Goal: Task Accomplishment & Management: Complete application form

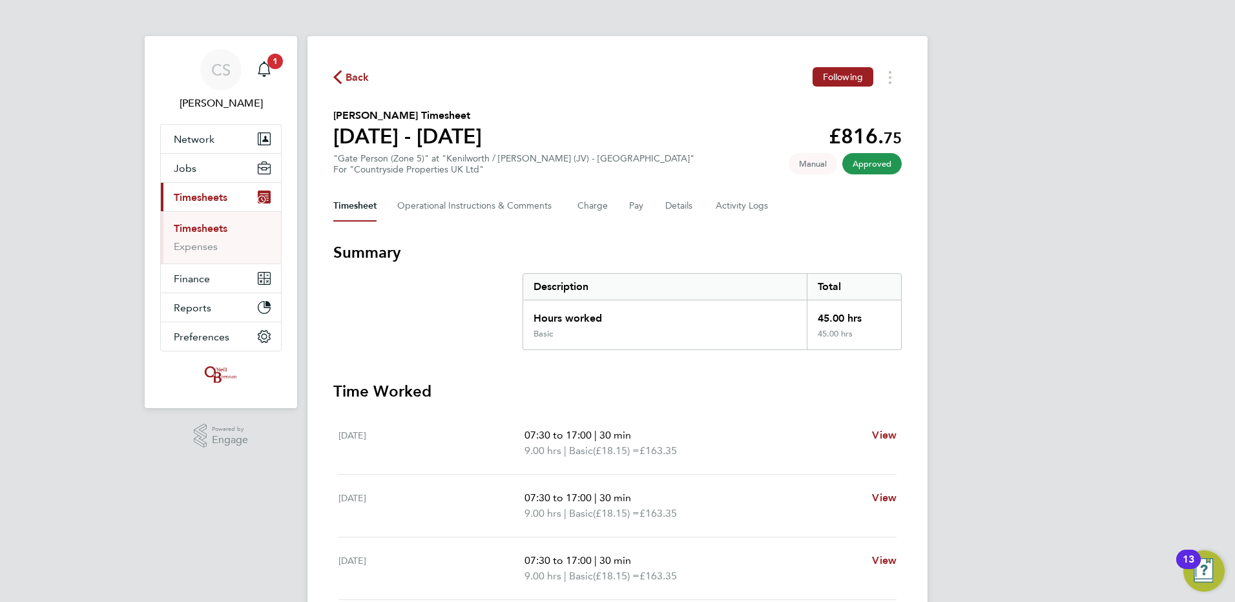
click at [356, 78] on span "Back" at bounding box center [357, 77] width 24 height 15
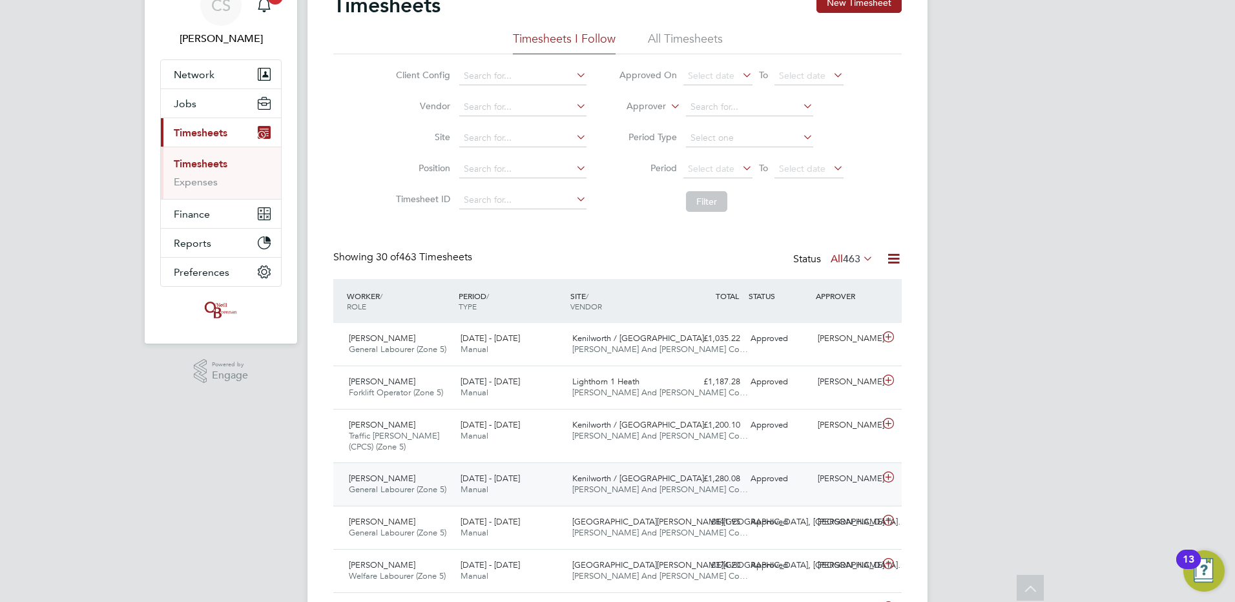
drag, startPoint x: 657, startPoint y: 472, endPoint x: 669, endPoint y: 471, distance: 12.3
click at [657, 472] on div "Kenilworth / Stoneleigh… O'Neill And Brennan Co…" at bounding box center [623, 484] width 112 height 32
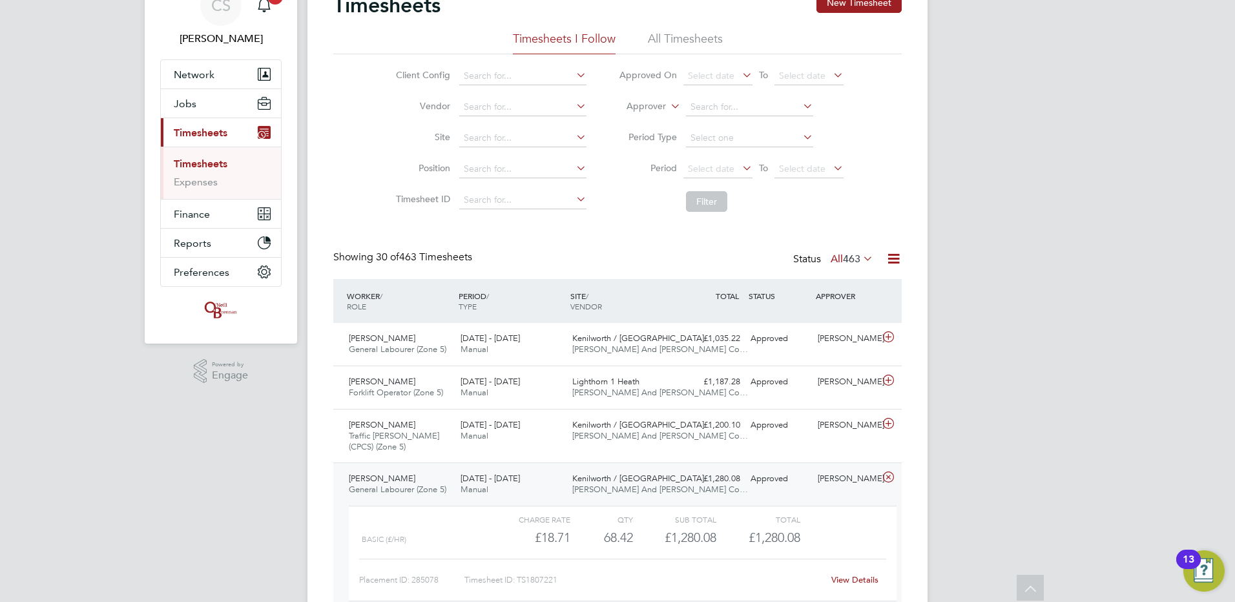
click at [864, 577] on link "View Details" at bounding box center [854, 579] width 47 height 11
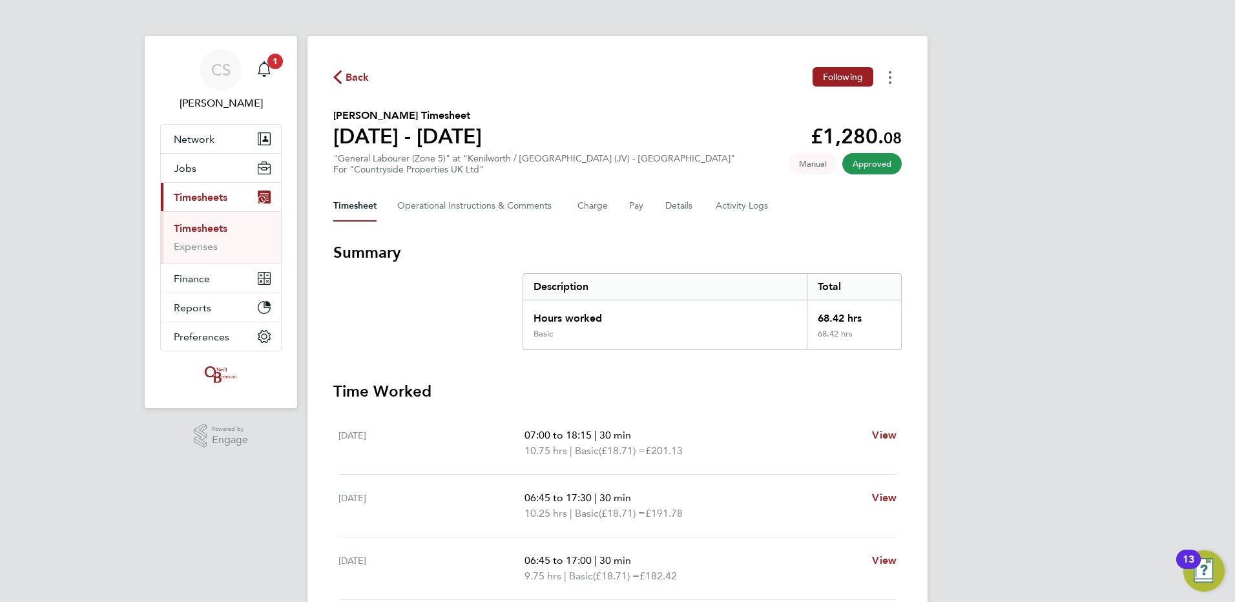
click at [896, 70] on button "Timesheets Menu" at bounding box center [889, 77] width 23 height 20
click at [839, 107] on link "Download timesheet" at bounding box center [823, 106] width 155 height 26
click at [351, 79] on span "Back" at bounding box center [357, 77] width 24 height 15
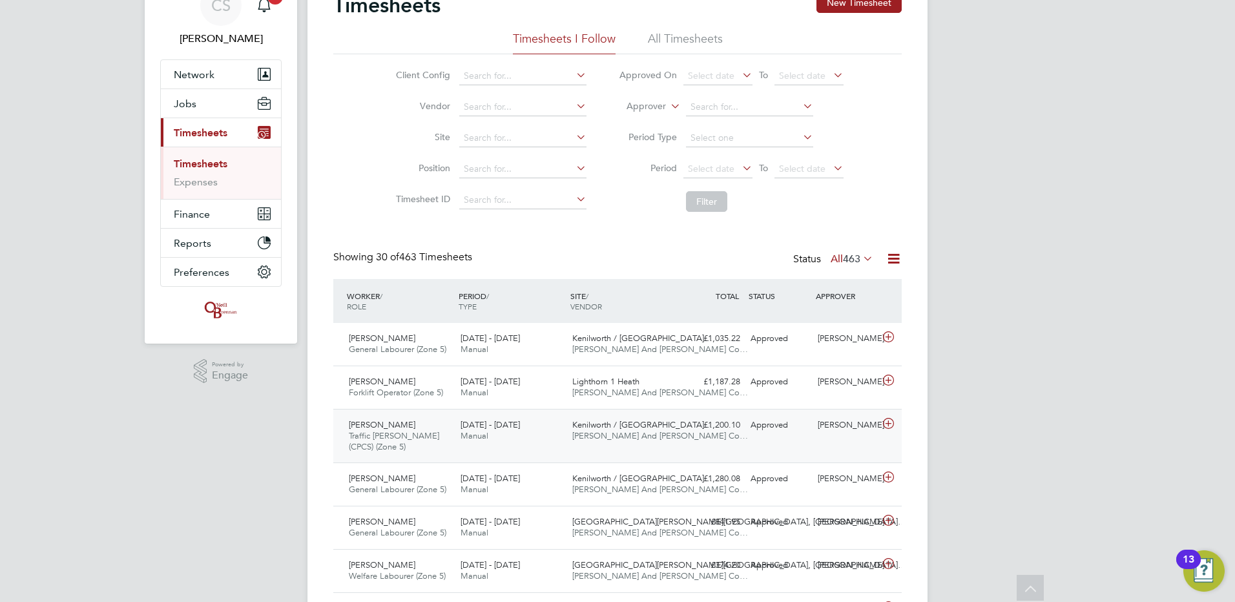
drag, startPoint x: 582, startPoint y: 444, endPoint x: 861, endPoint y: 443, distance: 279.6
click at [582, 444] on div "Kenilworth / [GEOGRAPHIC_DATA]… [PERSON_NAME] And [PERSON_NAME] Co…" at bounding box center [623, 431] width 112 height 32
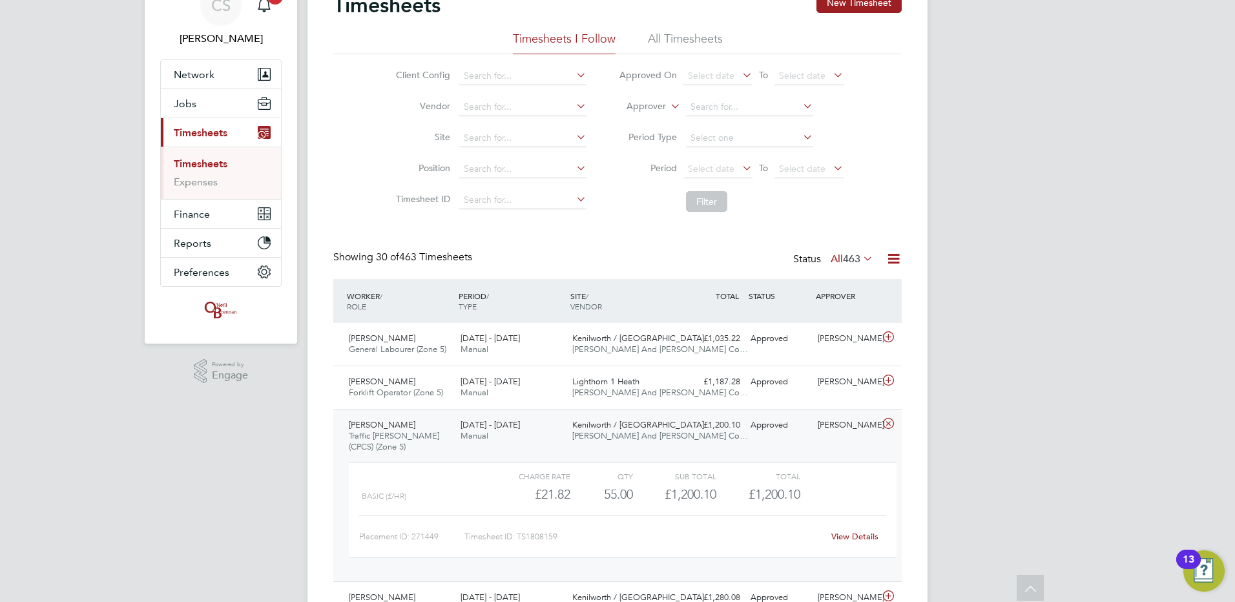
click at [847, 541] on link "View Details" at bounding box center [854, 536] width 47 height 11
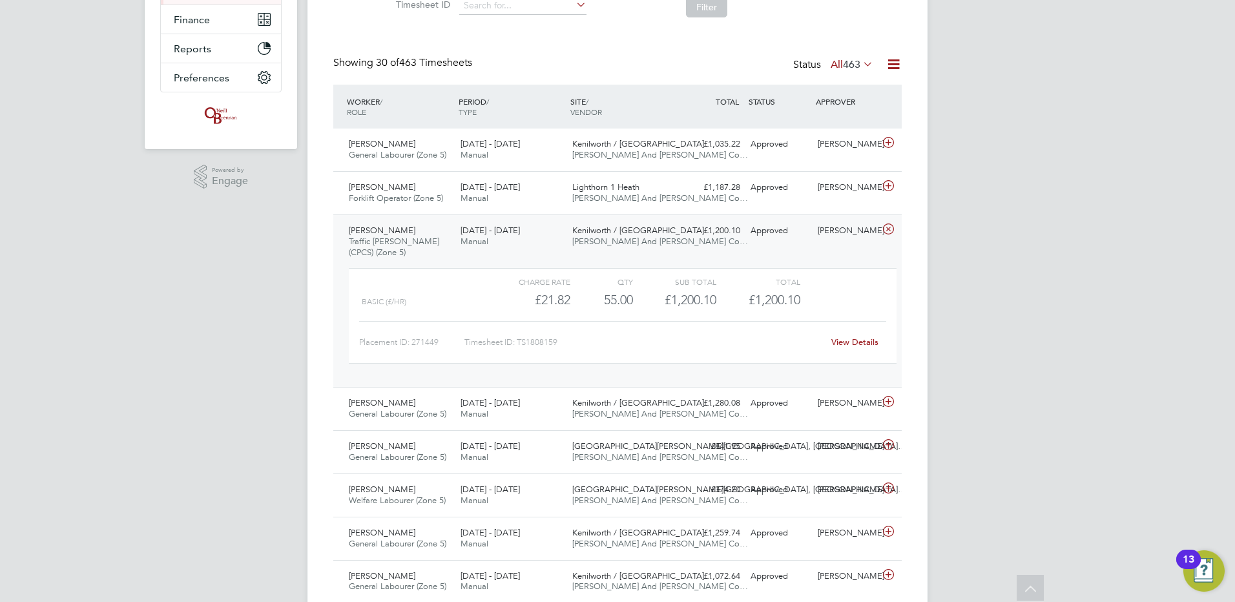
scroll to position [258, 0]
click at [471, 113] on span "TYPE" at bounding box center [467, 112] width 18 height 10
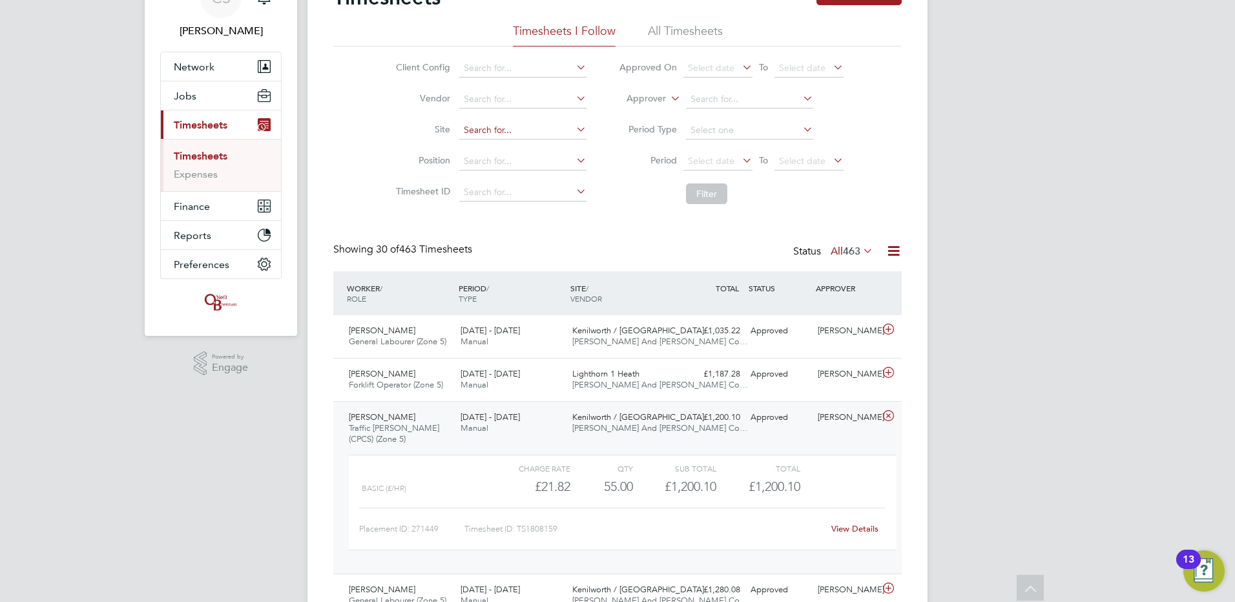
scroll to position [0, 0]
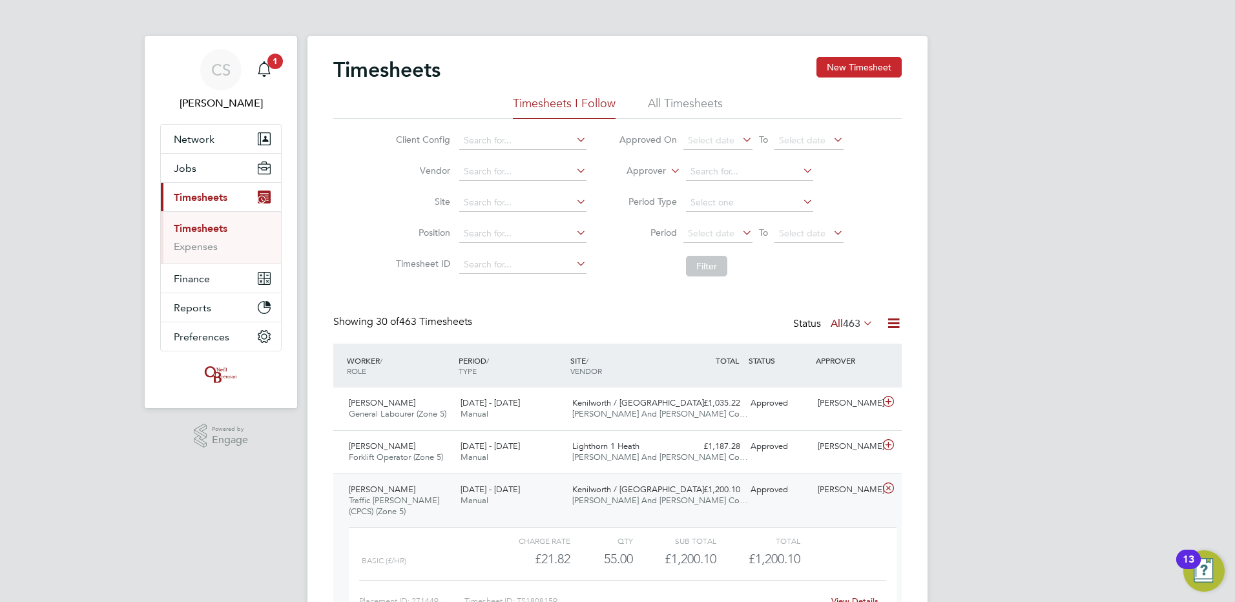
click at [879, 69] on button "New Timesheet" at bounding box center [858, 67] width 85 height 21
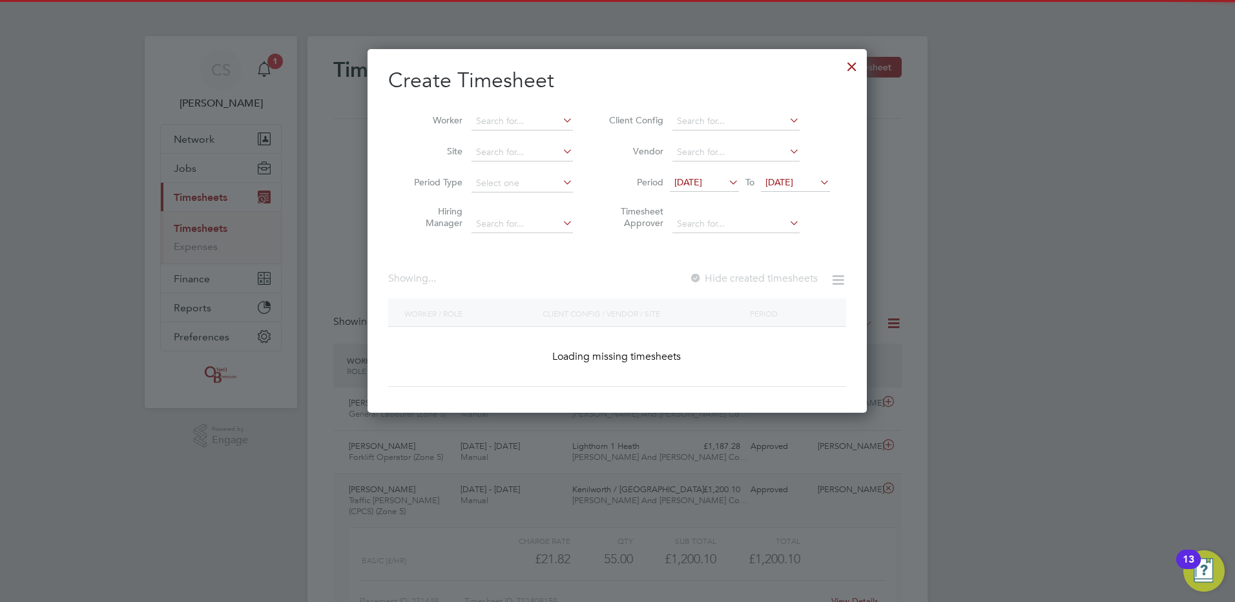
scroll to position [2155, 500]
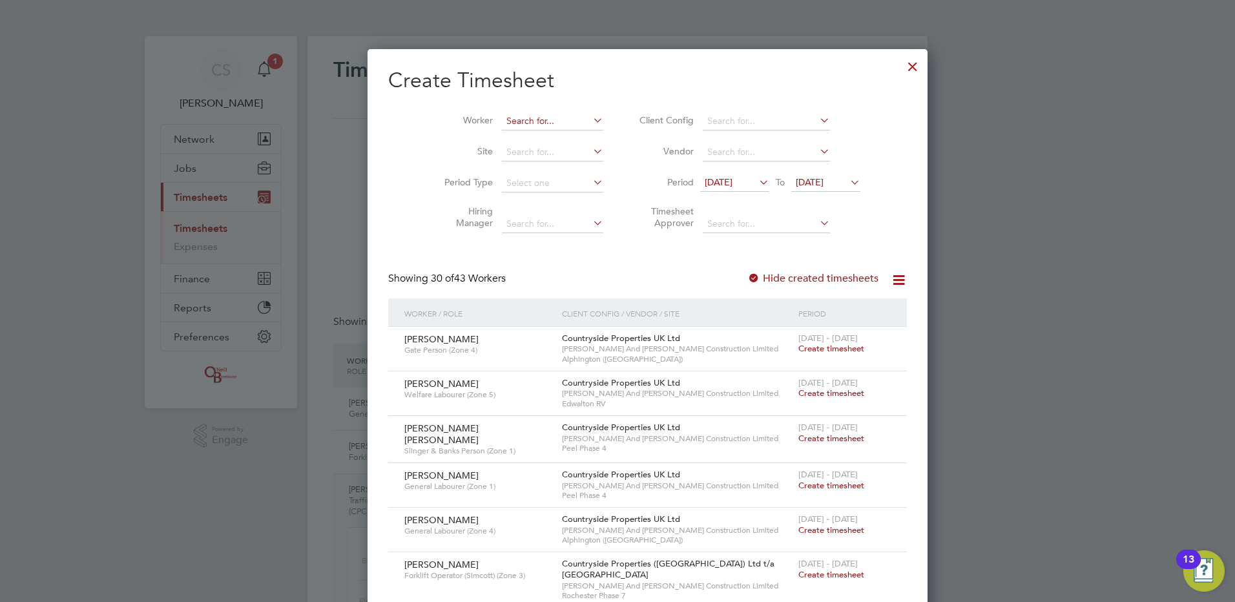
click at [510, 120] on input at bounding box center [552, 121] width 101 height 18
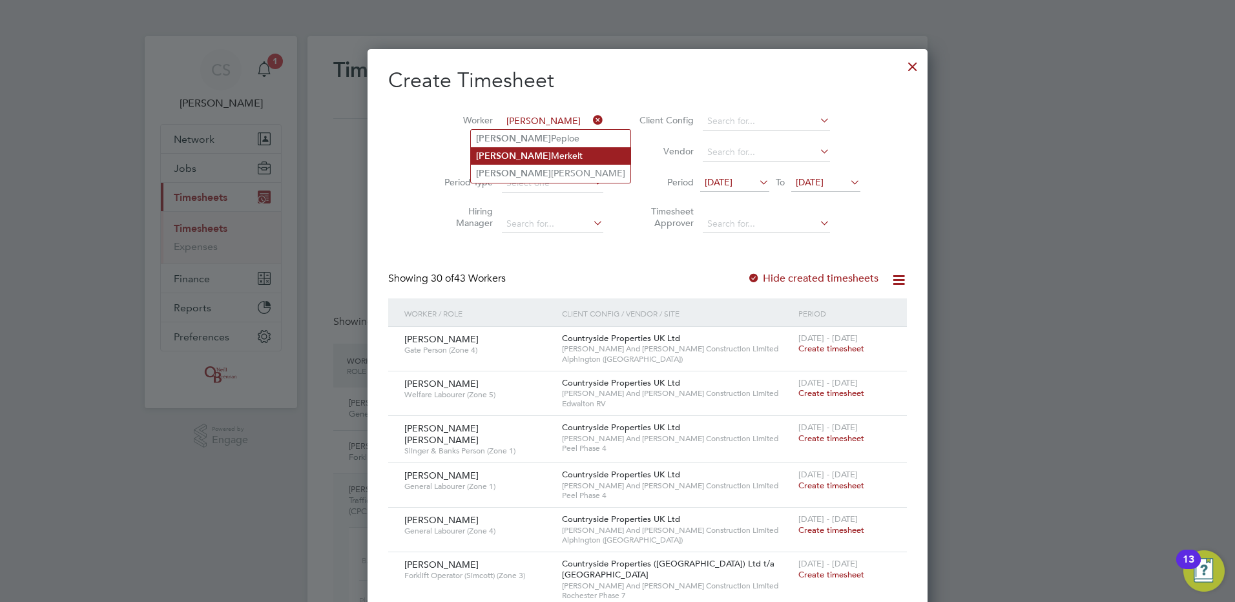
click at [537, 155] on li "Dylan Merkelt" at bounding box center [551, 155] width 160 height 17
type input "[PERSON_NAME]"
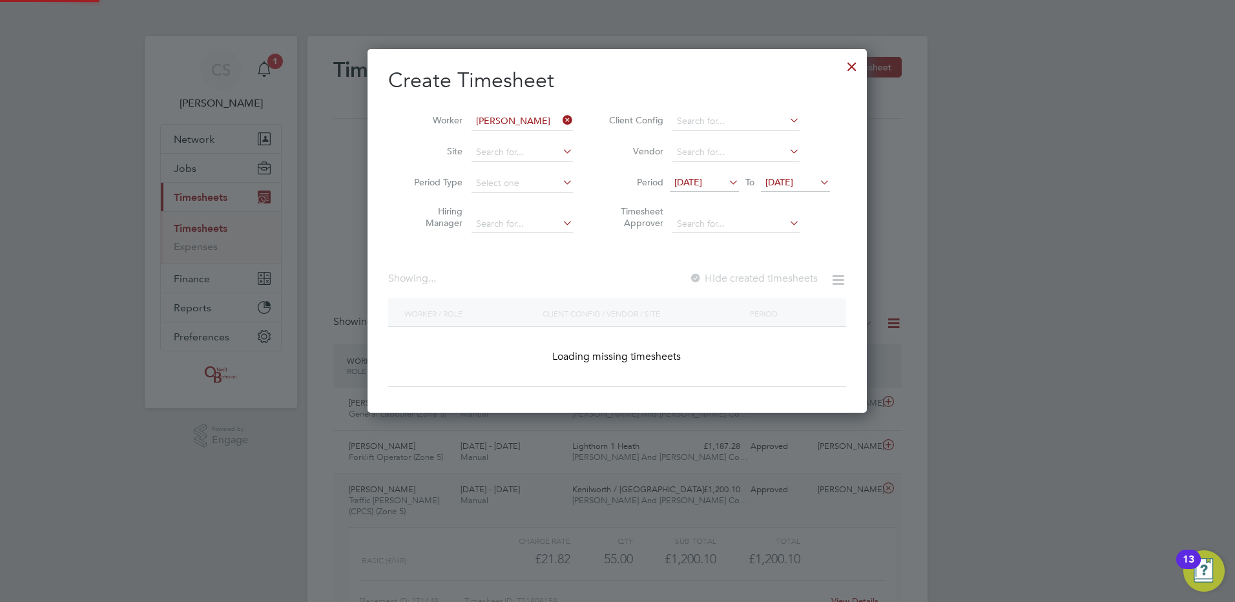
scroll to position [348, 500]
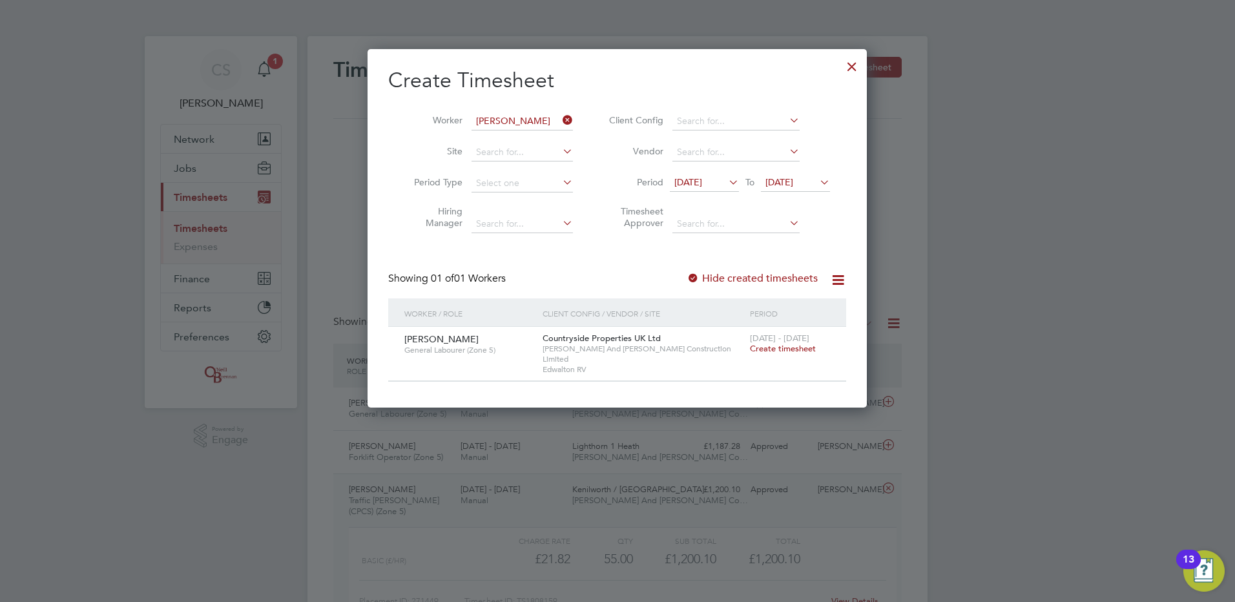
click at [772, 342] on span "[DATE] - [DATE]" at bounding box center [779, 338] width 59 height 11
click at [762, 344] on div "18 - 24 Aug 2025 Create timesheet" at bounding box center [789, 344] width 87 height 35
click at [759, 347] on span "Create timesheet" at bounding box center [783, 348] width 66 height 11
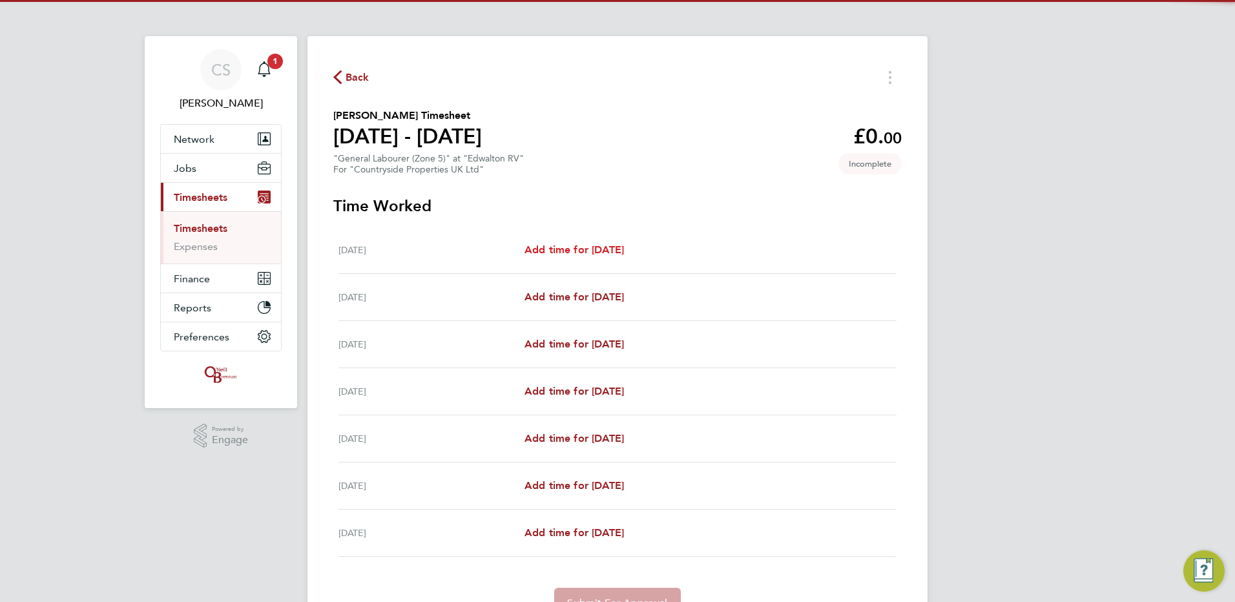
click at [606, 254] on span "Add time for Mon 18 Aug" at bounding box center [573, 249] width 99 height 12
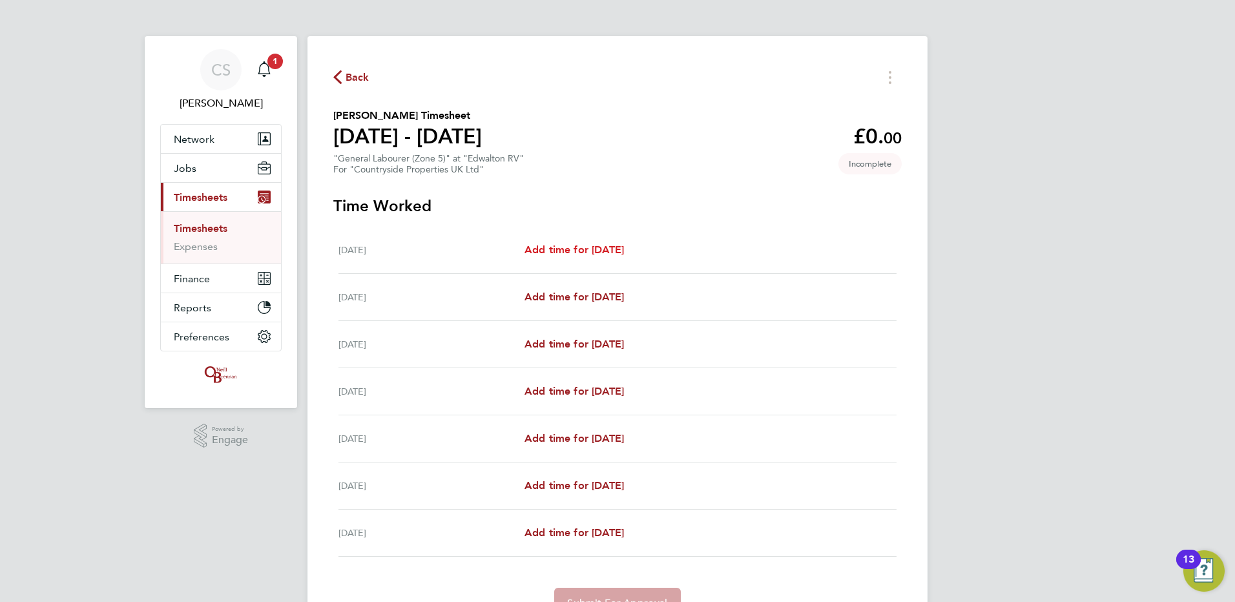
select select "30"
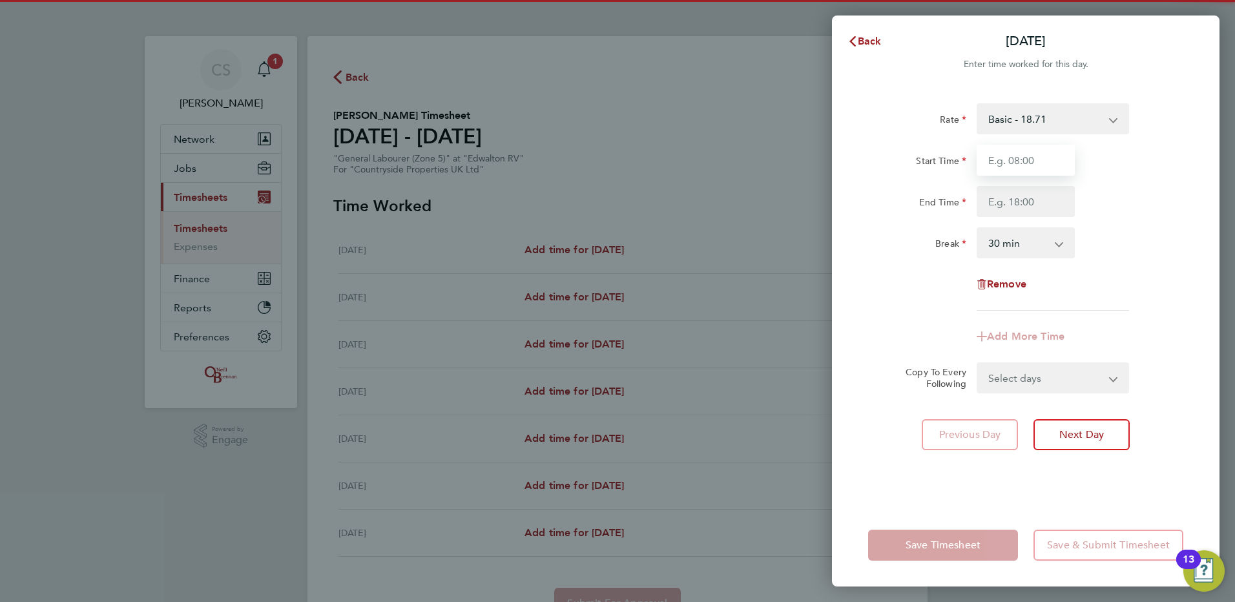
click at [1005, 161] on input "Start Time" at bounding box center [1025, 160] width 98 height 31
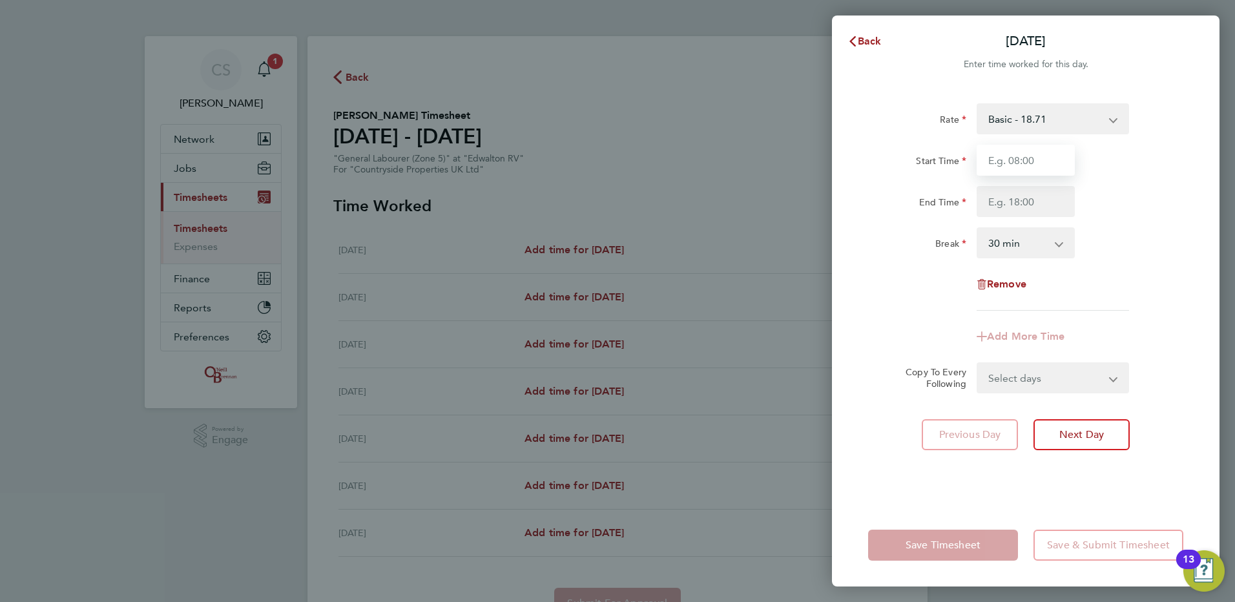
type input "07:30"
drag, startPoint x: 1005, startPoint y: 169, endPoint x: 1016, endPoint y: 201, distance: 34.1
click at [1016, 201] on input "End Time" at bounding box center [1025, 201] width 98 height 31
type input "17:00"
click at [1122, 252] on div "Break 0 min 15 min 30 min 45 min 60 min 75 min 90 min" at bounding box center [1025, 242] width 325 height 31
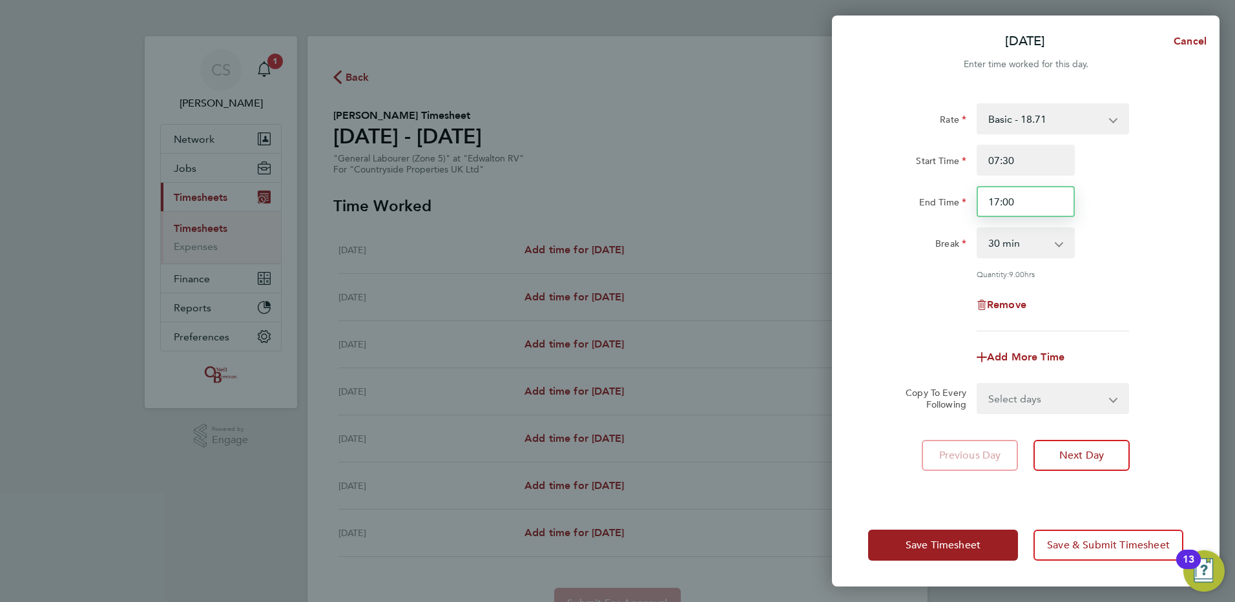
click at [1034, 203] on input "17:00" at bounding box center [1025, 201] width 98 height 31
drag, startPoint x: 1032, startPoint y: 200, endPoint x: 624, endPoint y: 187, distance: 407.7
click at [648, 187] on div "Mon 18 Aug Cancel Enter time worked for this day. Rate Basic - 18.71 Start Time…" at bounding box center [617, 301] width 1235 height 602
type input "16:30"
click at [1206, 269] on div "Rate Basic - 18.71 Start Time 07:30 End Time 16:30 Break 0 min 15 min 30 min 45…" at bounding box center [1025, 296] width 387 height 416
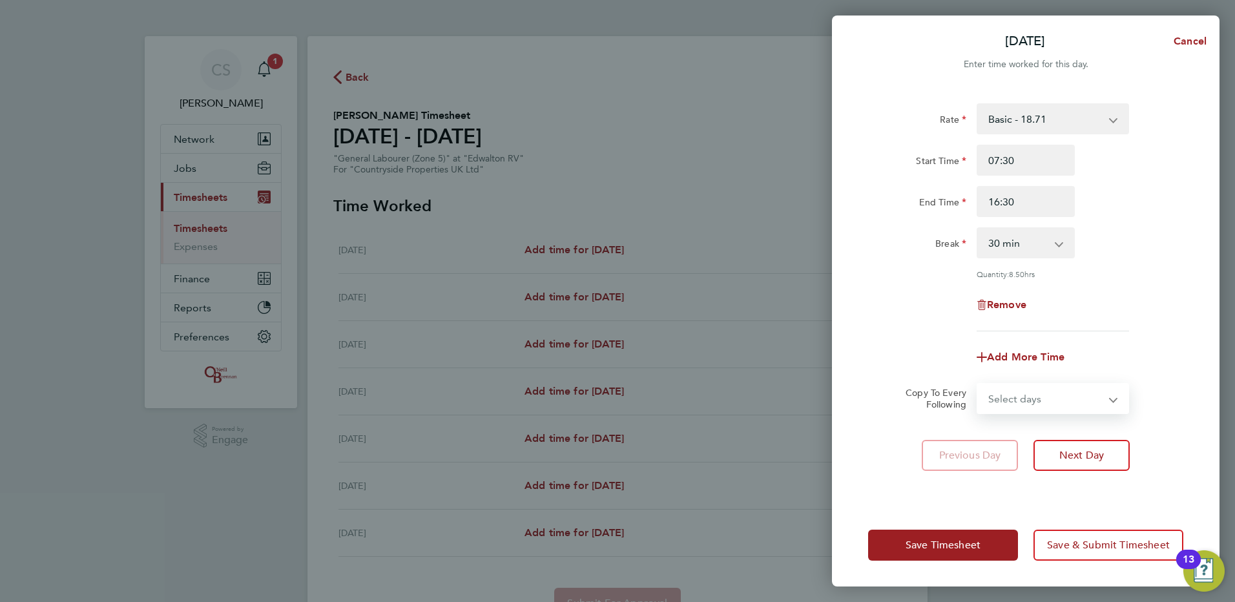
drag, startPoint x: 1045, startPoint y: 398, endPoint x: 1054, endPoint y: 412, distance: 15.9
click at [1046, 398] on select "Select days Day Weekday (Mon-Fri) Weekend (Sat-Sun) Tuesday Wednesday Thursday …" at bounding box center [1046, 398] width 136 height 28
select select "WEEKDAY"
click at [978, 384] on select "Select days Day Weekday (Mon-Fri) Weekend (Sat-Sun) Tuesday Wednesday Thursday …" at bounding box center [1046, 398] width 136 height 28
select select "2025-08-24"
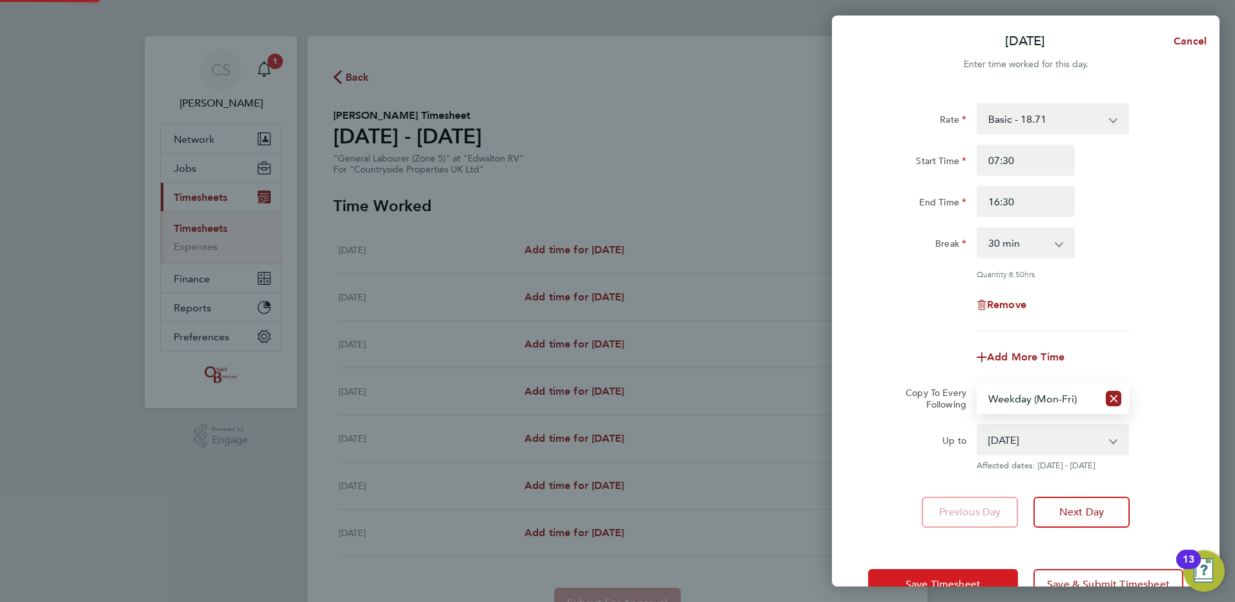
click at [958, 575] on button "Save Timesheet" at bounding box center [943, 584] width 150 height 31
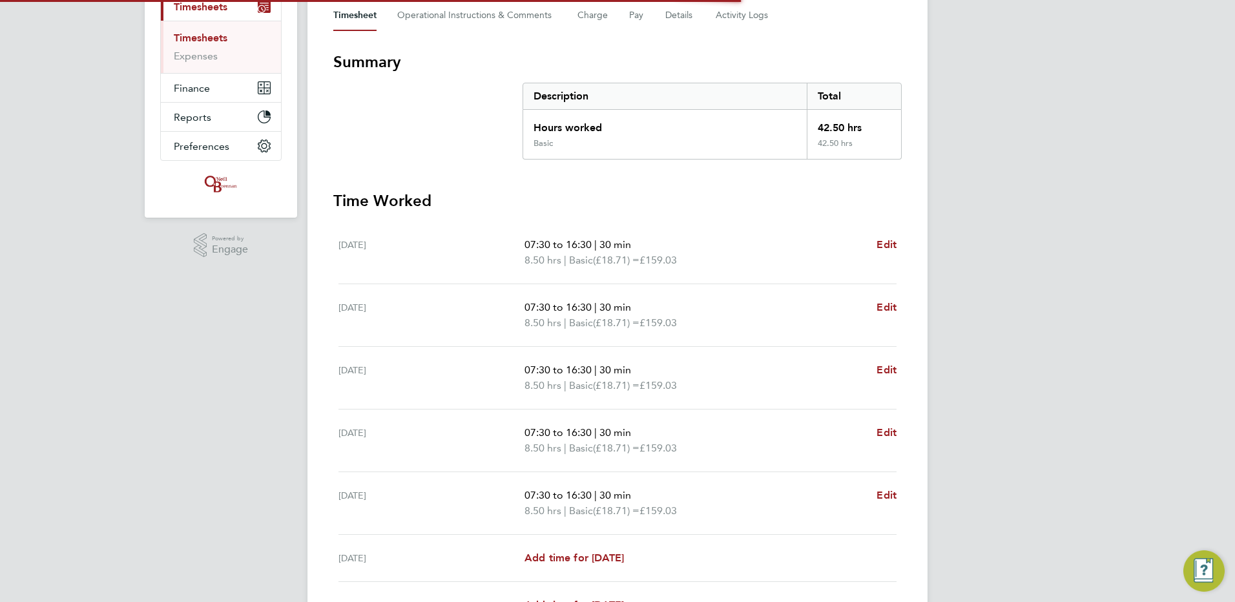
scroll to position [331, 0]
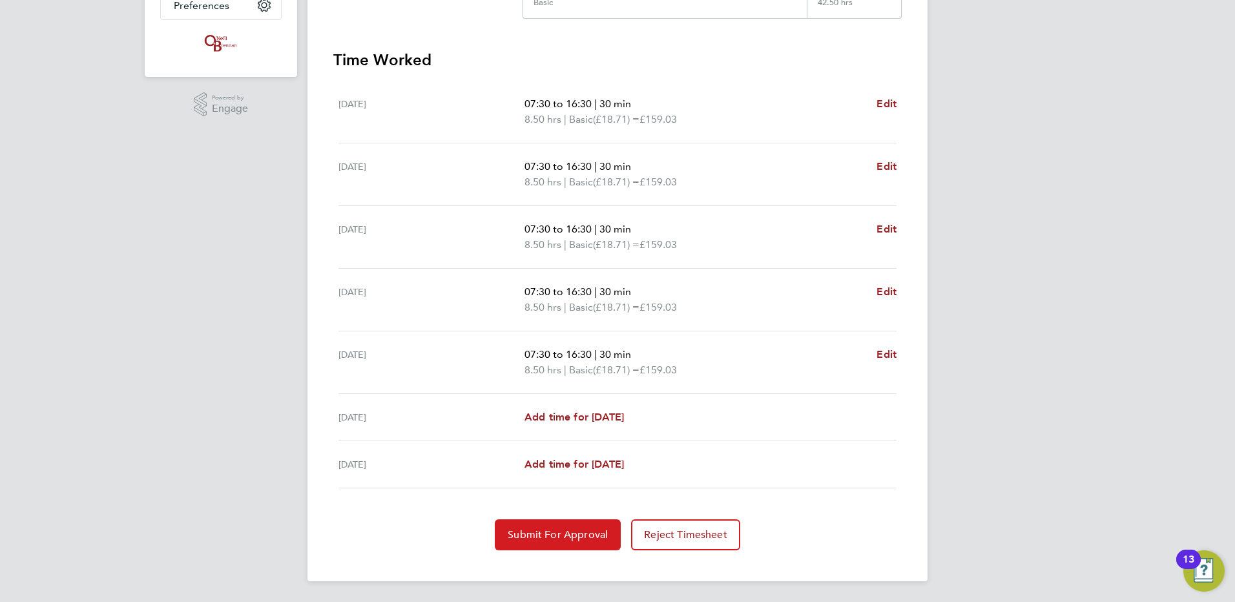
click at [584, 526] on button "Submit For Approval" at bounding box center [558, 534] width 126 height 31
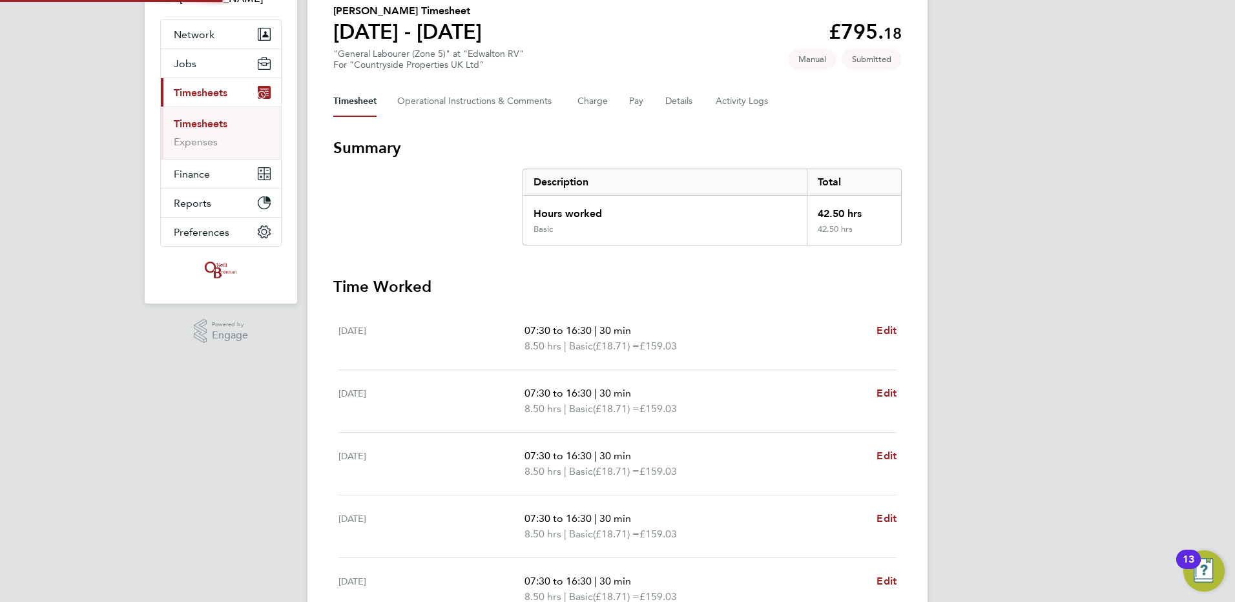
scroll to position [0, 0]
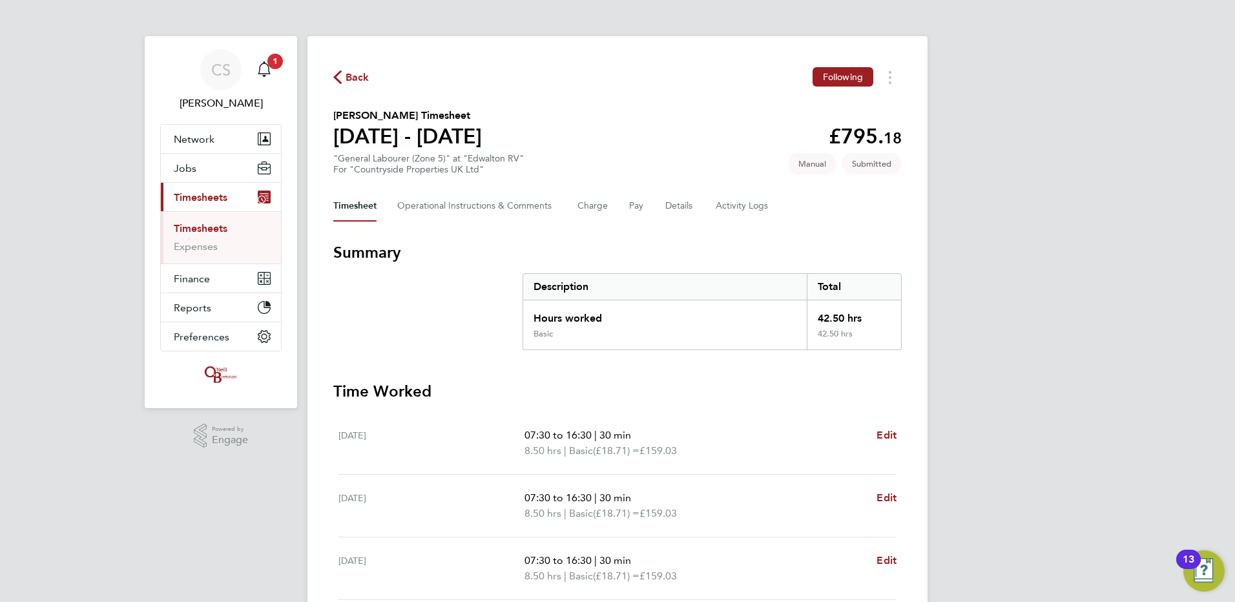
click at [351, 69] on button "Back" at bounding box center [351, 77] width 36 height 16
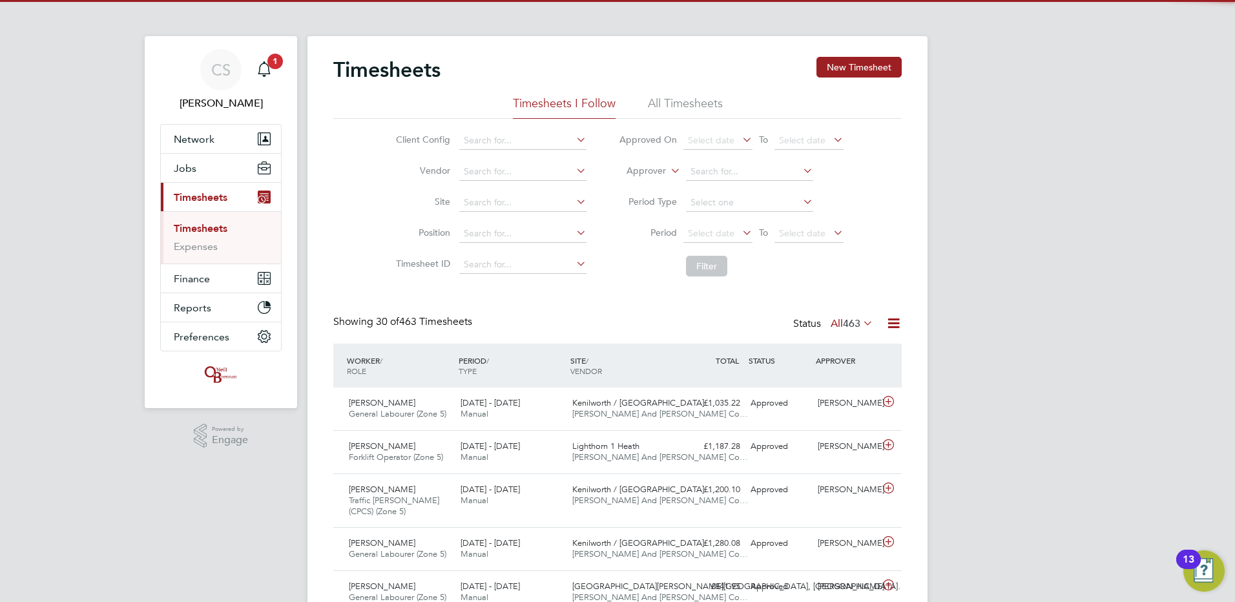
scroll to position [43, 112]
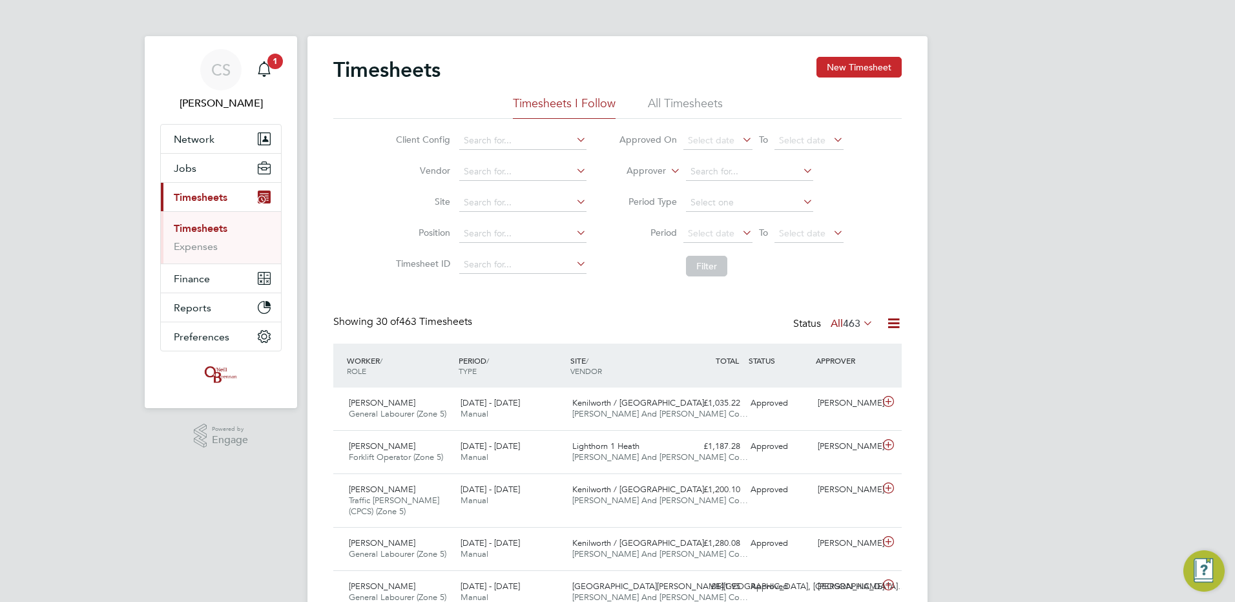
click at [881, 63] on button "New Timesheet" at bounding box center [858, 67] width 85 height 21
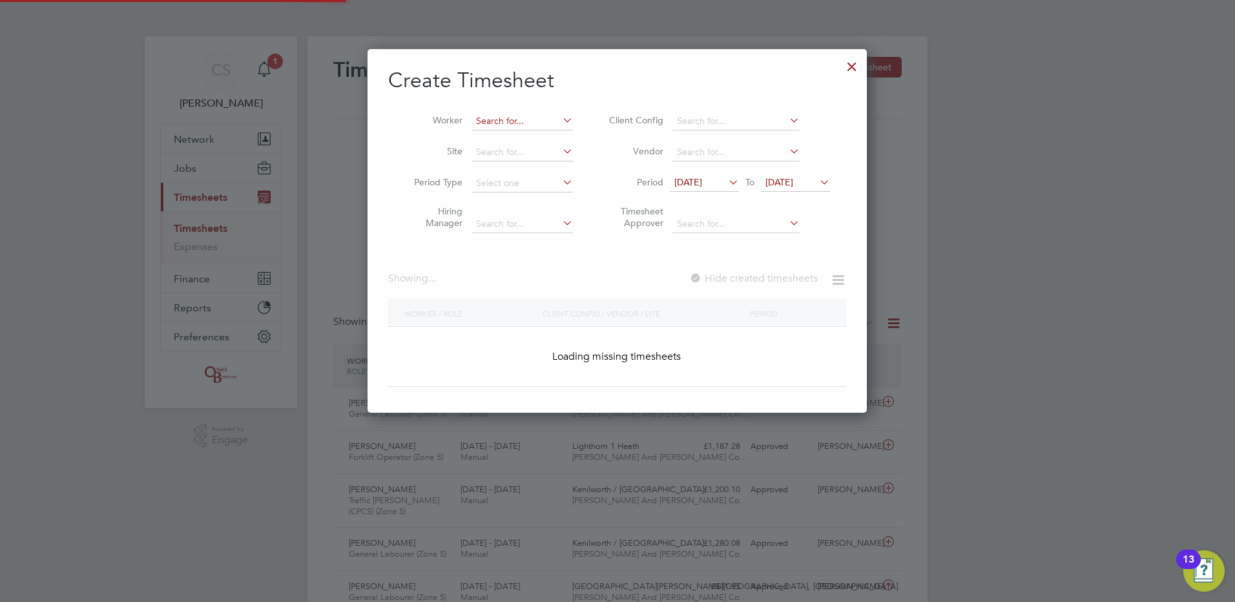
click at [545, 113] on input at bounding box center [521, 121] width 101 height 18
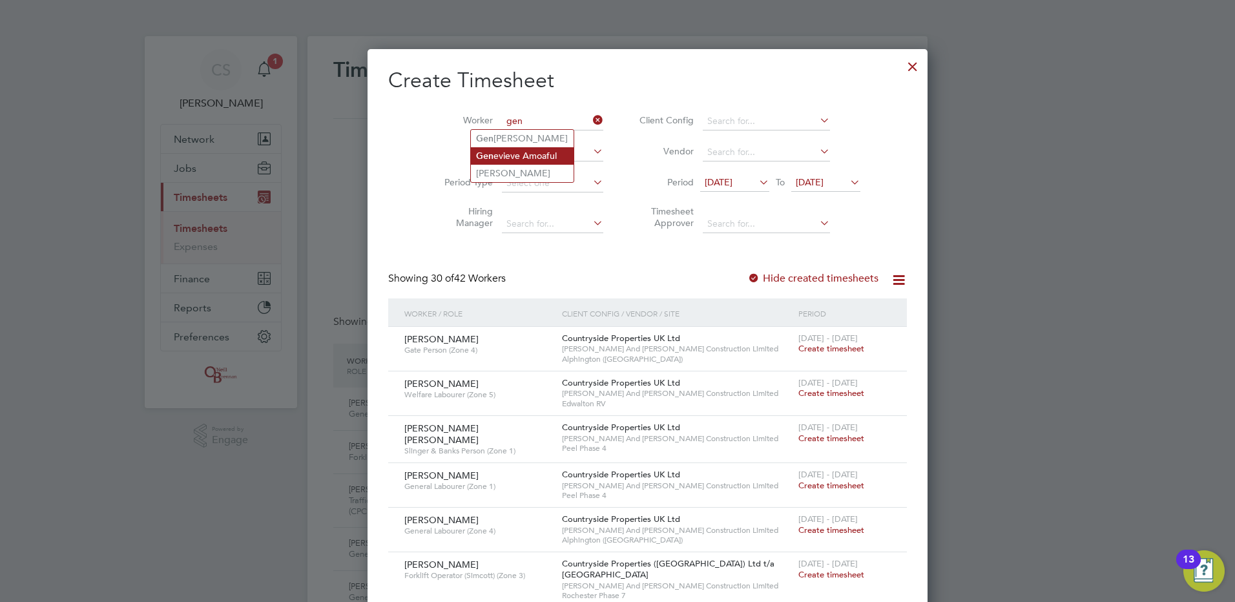
click at [525, 160] on li "Gen evieve Amoaful" at bounding box center [522, 155] width 103 height 17
type input "[PERSON_NAME]"
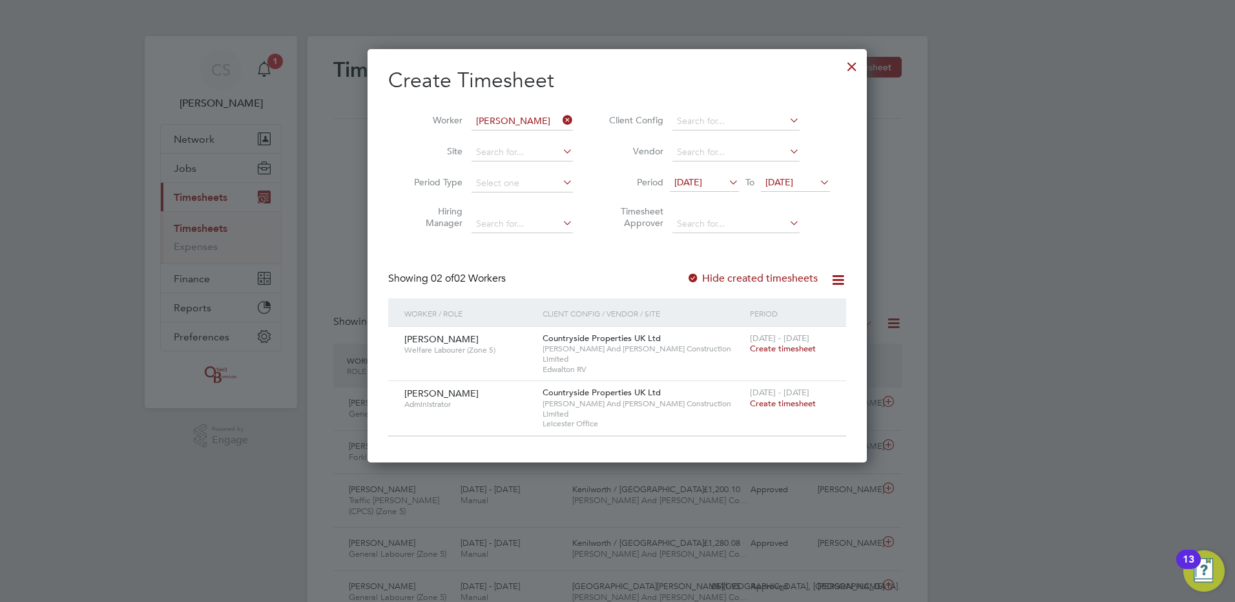
click at [791, 345] on span "Create timesheet" at bounding box center [783, 348] width 66 height 11
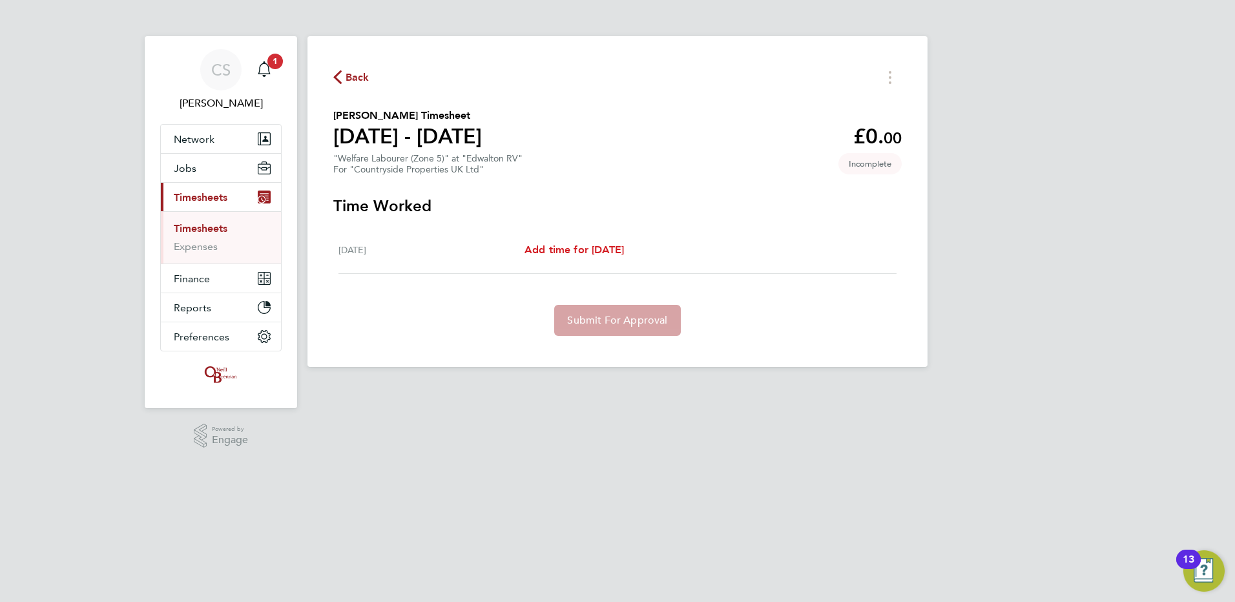
click at [589, 249] on span "Add time for Mon 18 Aug" at bounding box center [573, 249] width 99 height 12
select select "30"
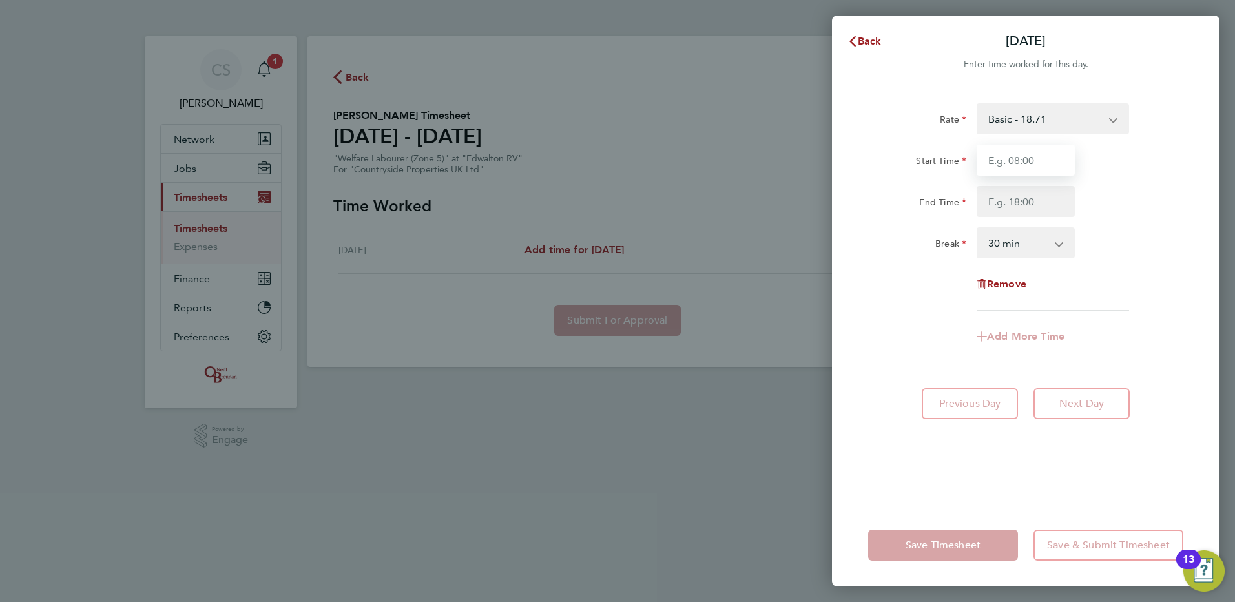
click at [1009, 155] on input "Start Time" at bounding box center [1025, 160] width 98 height 31
type input "12:00"
drag, startPoint x: 1014, startPoint y: 200, endPoint x: 1234, endPoint y: 110, distance: 237.8
click at [1014, 200] on input "End Time" at bounding box center [1025, 201] width 98 height 31
type input "14:00"
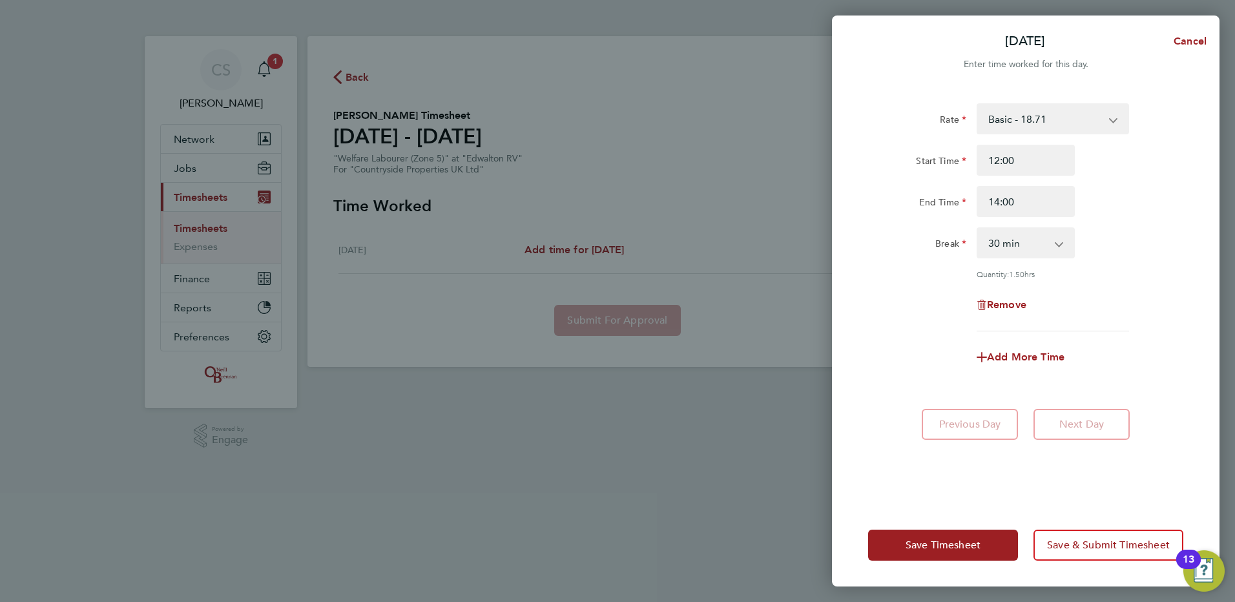
click at [883, 308] on div "Rate Basic - 18.71 Start Time 12:00 End Time 14:00 Break 0 min 15 min 30 min 45…" at bounding box center [1025, 217] width 315 height 228
drag, startPoint x: 1008, startPoint y: 252, endPoint x: 1010, endPoint y: 259, distance: 6.7
click at [1008, 252] on select "0 min 15 min 30 min 45 min 60 min 75 min 90 min" at bounding box center [1018, 243] width 80 height 28
select select "0"
click at [978, 229] on select "0 min 15 min 30 min 45 min 60 min 75 min 90 min" at bounding box center [1018, 243] width 80 height 28
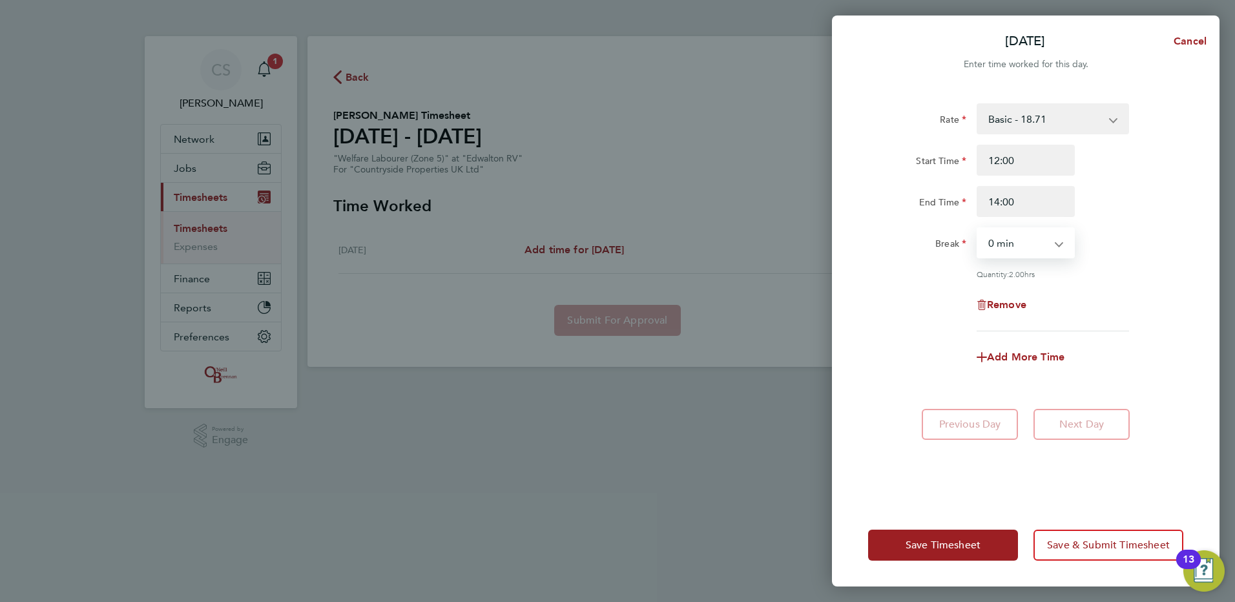
click at [1208, 263] on div "Rate Basic - 18.71 Start Time 12:00 End Time 14:00 Break 0 min 15 min 30 min 45…" at bounding box center [1025, 296] width 387 height 416
click at [942, 548] on span "Save Timesheet" at bounding box center [942, 545] width 75 height 13
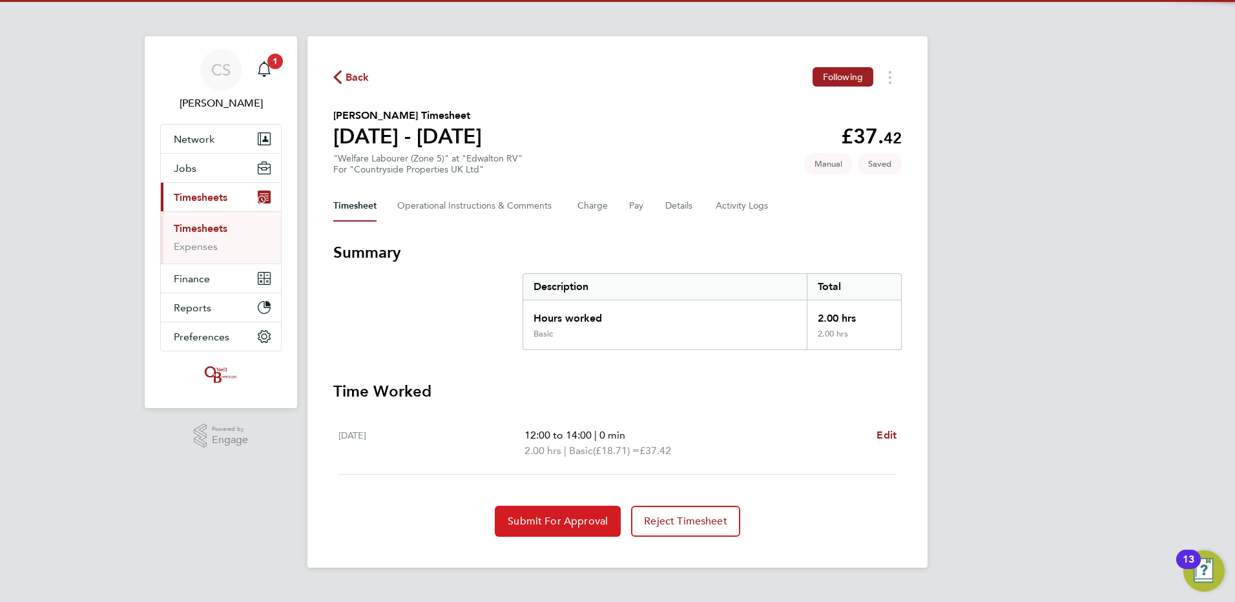
drag, startPoint x: 551, startPoint y: 523, endPoint x: 437, endPoint y: 258, distance: 288.4
click at [551, 522] on span "Submit For Approval" at bounding box center [558, 521] width 100 height 13
drag, startPoint x: 326, startPoint y: 78, endPoint x: 374, endPoint y: 89, distance: 49.0
click at [326, 78] on div "Back Following Genevieve Amoaful's Timesheet 18 - 24 Aug 2025 £37. 42 "Welfare …" at bounding box center [617, 301] width 620 height 531
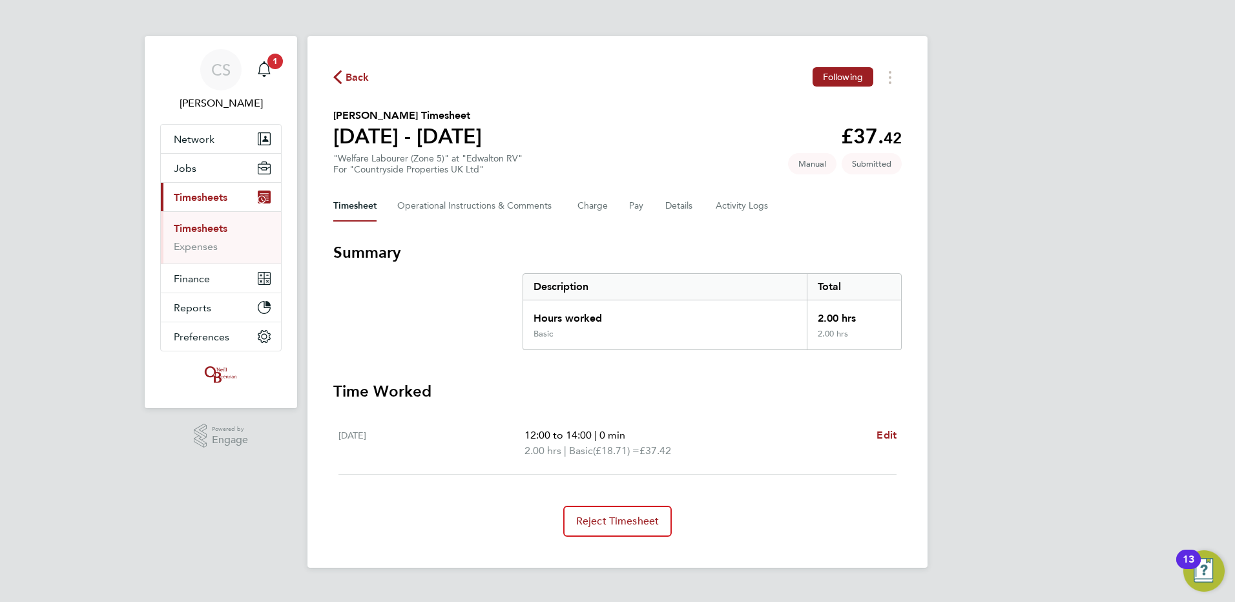
click at [360, 74] on span "Back" at bounding box center [357, 77] width 24 height 15
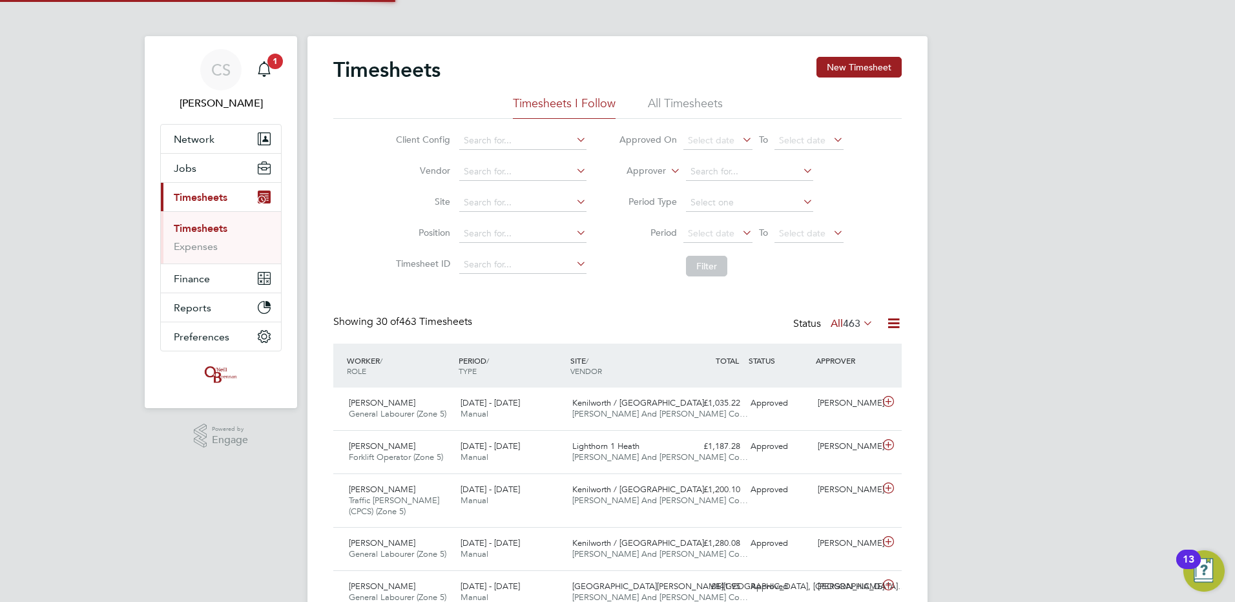
click at [858, 72] on button "New Timesheet" at bounding box center [858, 67] width 85 height 21
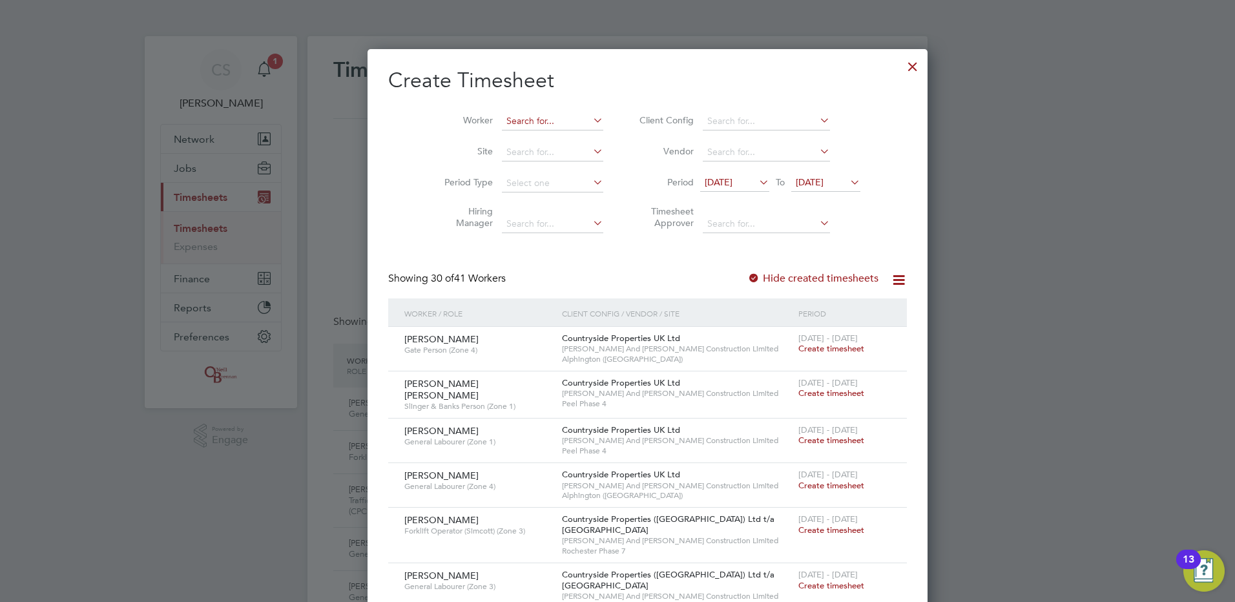
drag, startPoint x: 471, startPoint y: 124, endPoint x: 484, endPoint y: 123, distance: 12.9
click at [475, 124] on li "Worker" at bounding box center [518, 121] width 201 height 31
click at [526, 118] on input at bounding box center [552, 121] width 101 height 18
click at [538, 132] on li "Phy llis Nyarkoa Adofo" at bounding box center [522, 138] width 103 height 17
type input "Phyllis Nyarkoa Adofo"
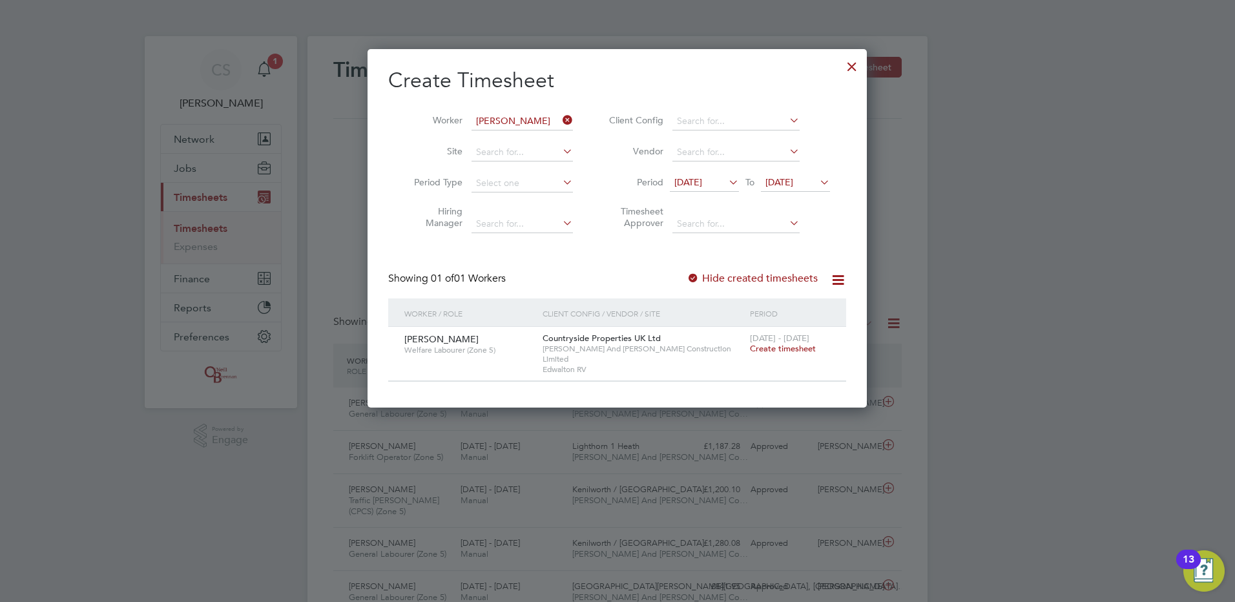
click at [772, 347] on span "Create timesheet" at bounding box center [783, 348] width 66 height 11
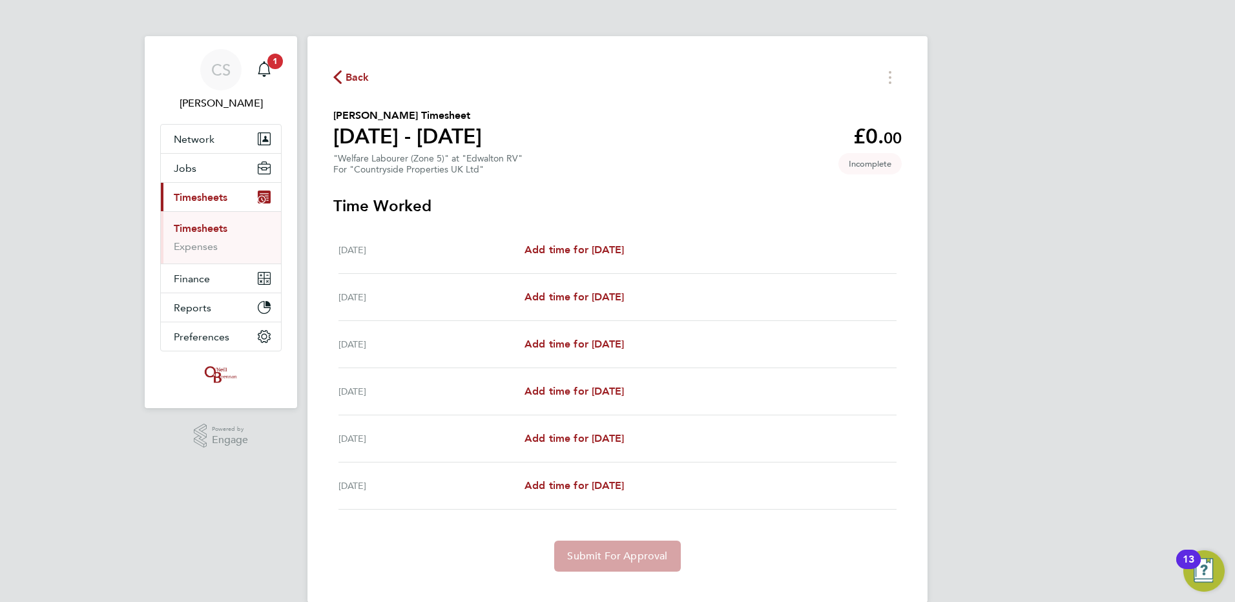
click at [571, 236] on div "Tue 19 Aug Add time for Tue 19 Aug Add time for Tue 19 Aug" at bounding box center [617, 250] width 558 height 47
click at [575, 296] on span "Add time for Wed 20 Aug" at bounding box center [573, 297] width 99 height 12
select select "30"
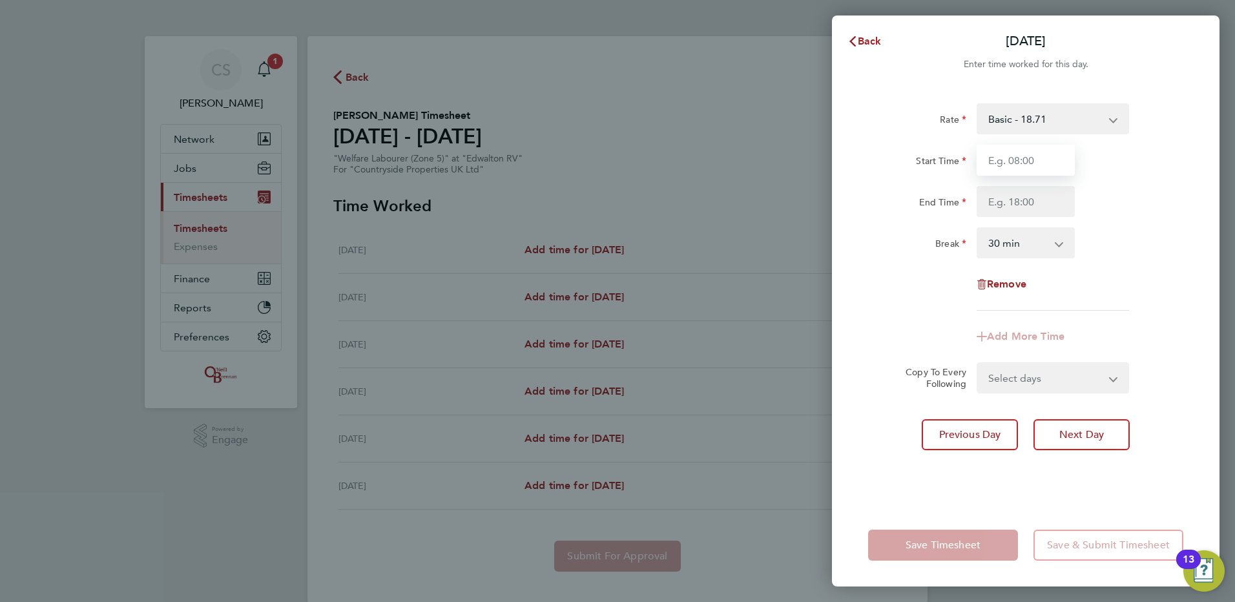
click at [1034, 167] on input "Start Time" at bounding box center [1025, 160] width 98 height 31
type input "07:30"
type input "16:30"
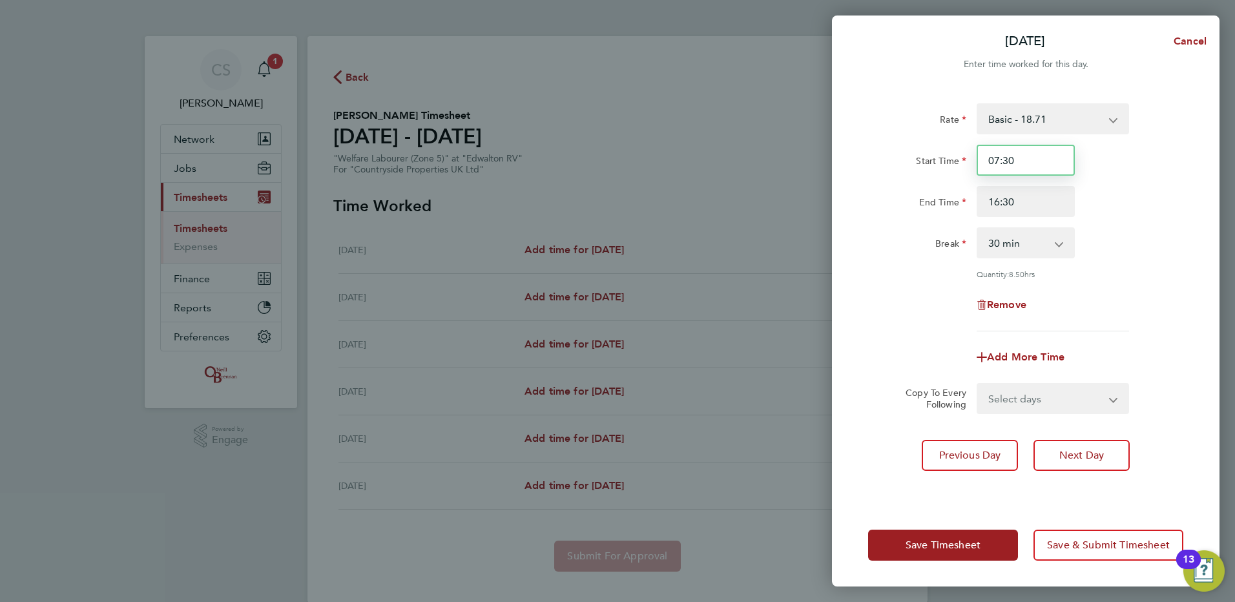
drag, startPoint x: 1031, startPoint y: 164, endPoint x: 697, endPoint y: 156, distance: 334.6
click at [810, 156] on div "Wed 20 Aug Cancel Enter time worked for this day. Rate Basic - 18.71 Start Time…" at bounding box center [617, 301] width 1235 height 602
type input "12:00"
drag, startPoint x: 1014, startPoint y: 200, endPoint x: 714, endPoint y: 195, distance: 299.7
click at [769, 193] on div "Wed 20 Aug Cancel Enter time worked for this day. Rate Basic - 18.71 Start Time…" at bounding box center [617, 301] width 1235 height 602
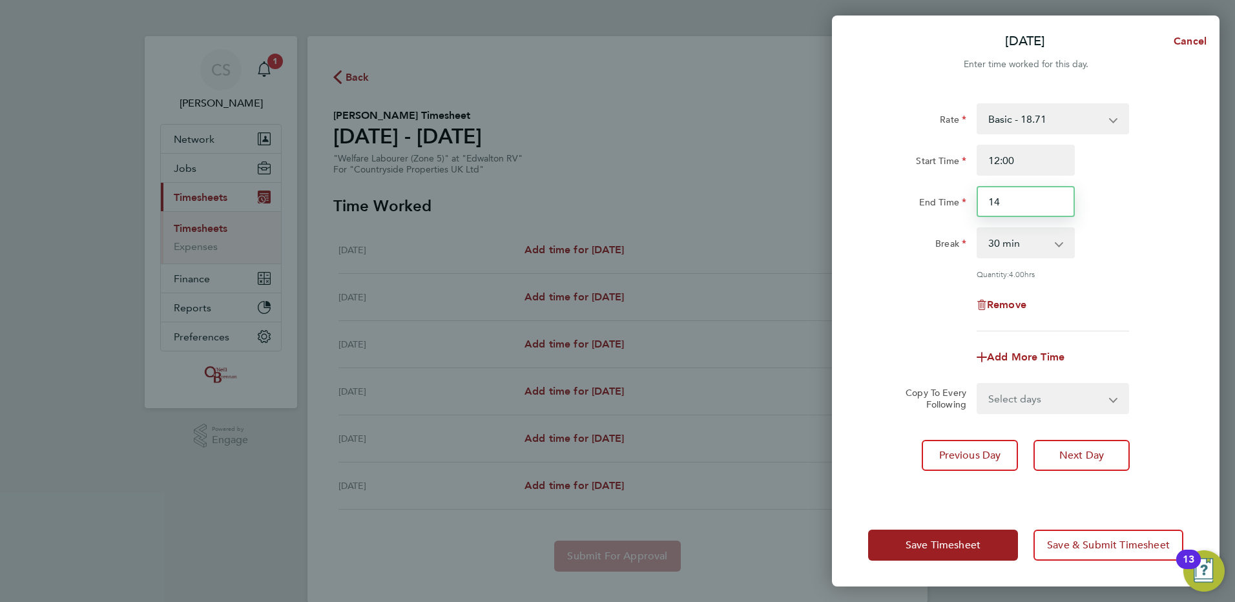
type input "14:00"
click at [1009, 400] on select "Select days Day Weekday (Mon-Fri) Weekend (Sat-Sun) Thursday Friday Saturday Su…" at bounding box center [1046, 398] width 136 height 28
select select "WEEKDAY"
click at [978, 384] on select "Select days Day Weekday (Mon-Fri) Weekend (Sat-Sun) Thursday Friday Saturday Su…" at bounding box center [1046, 398] width 136 height 28
select select "2025-08-24"
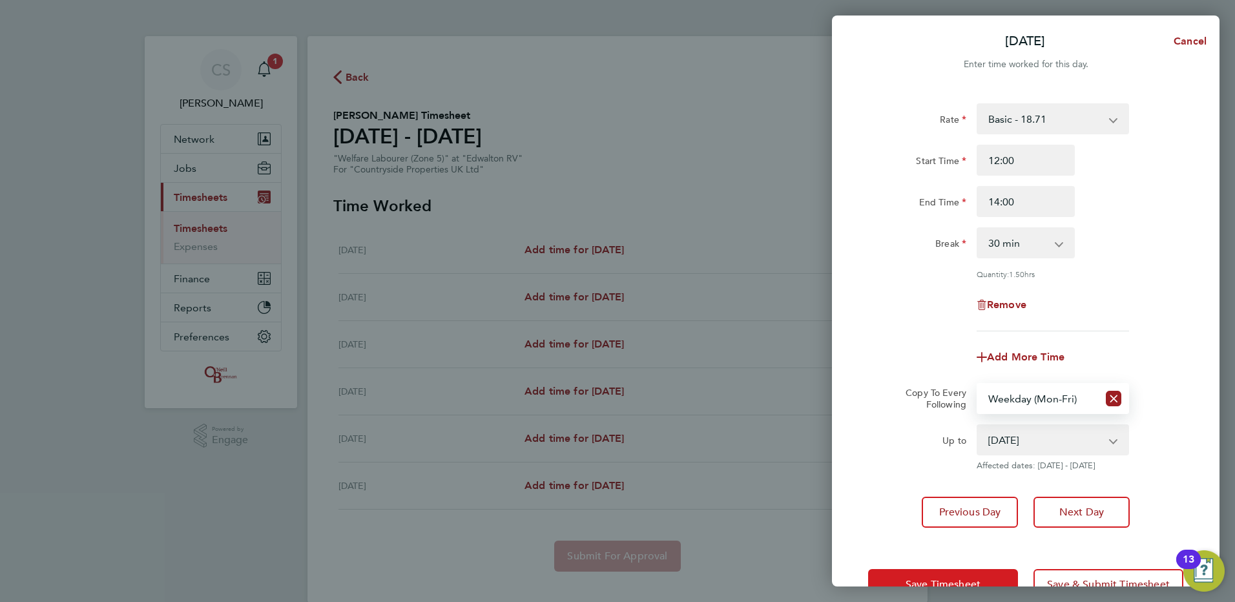
click at [910, 574] on button "Save Timesheet" at bounding box center [943, 584] width 150 height 31
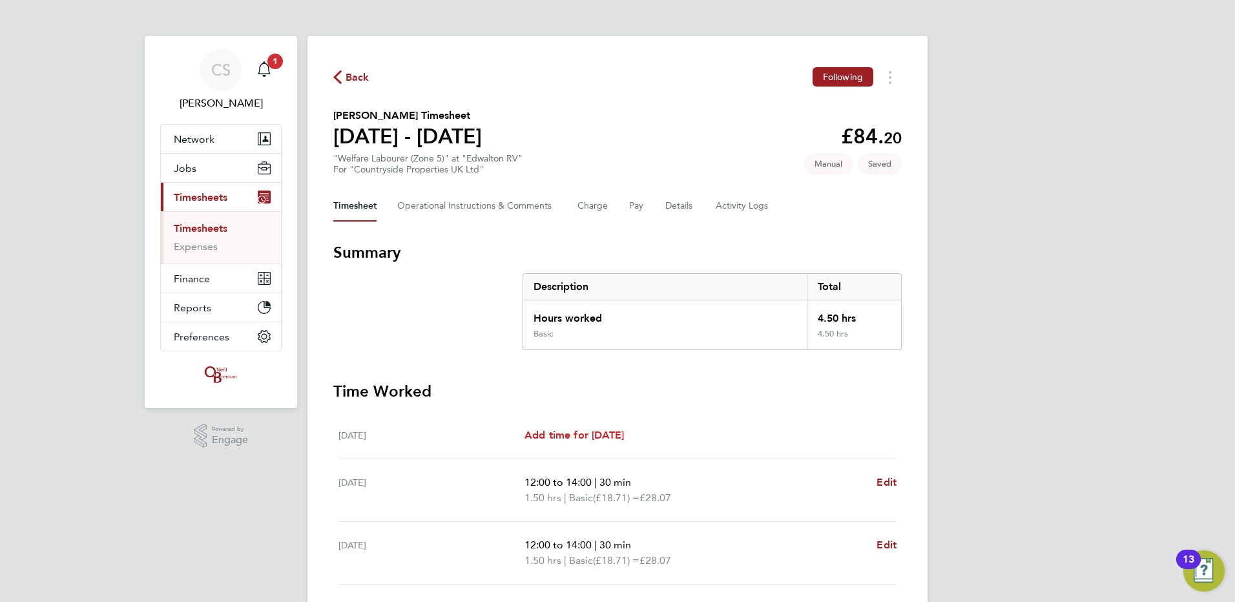
click at [581, 435] on span "Add time for Tue 19 Aug" at bounding box center [573, 435] width 99 height 12
select select "30"
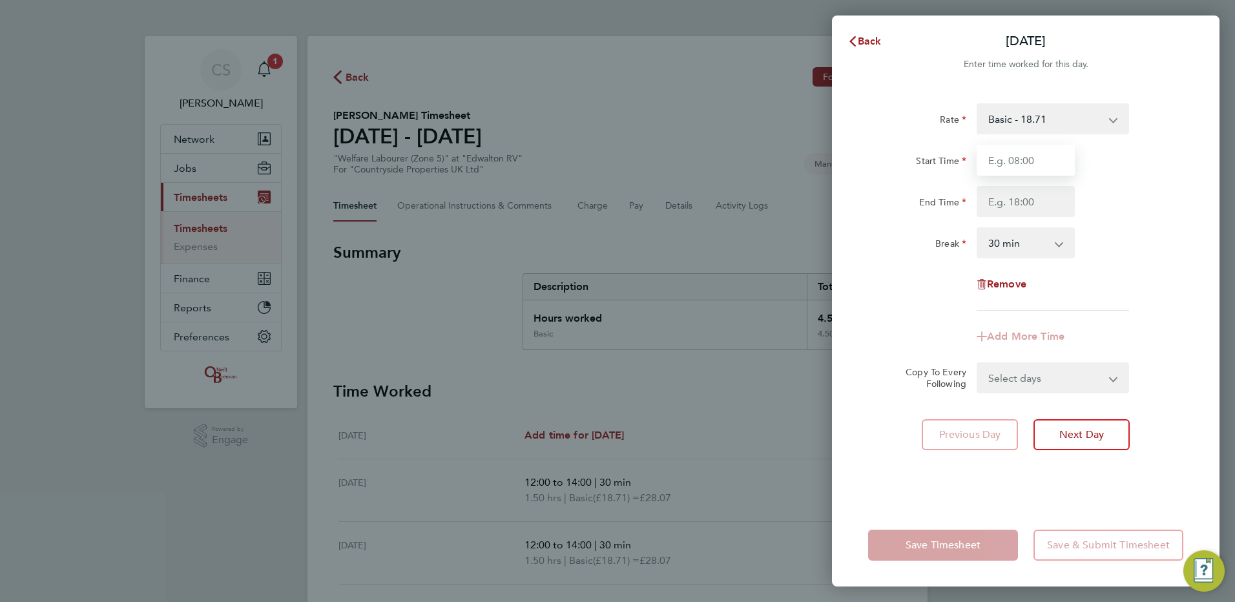
click at [1004, 166] on input "Start Time" at bounding box center [1025, 160] width 98 height 31
type input "12:00"
type input "14:00"
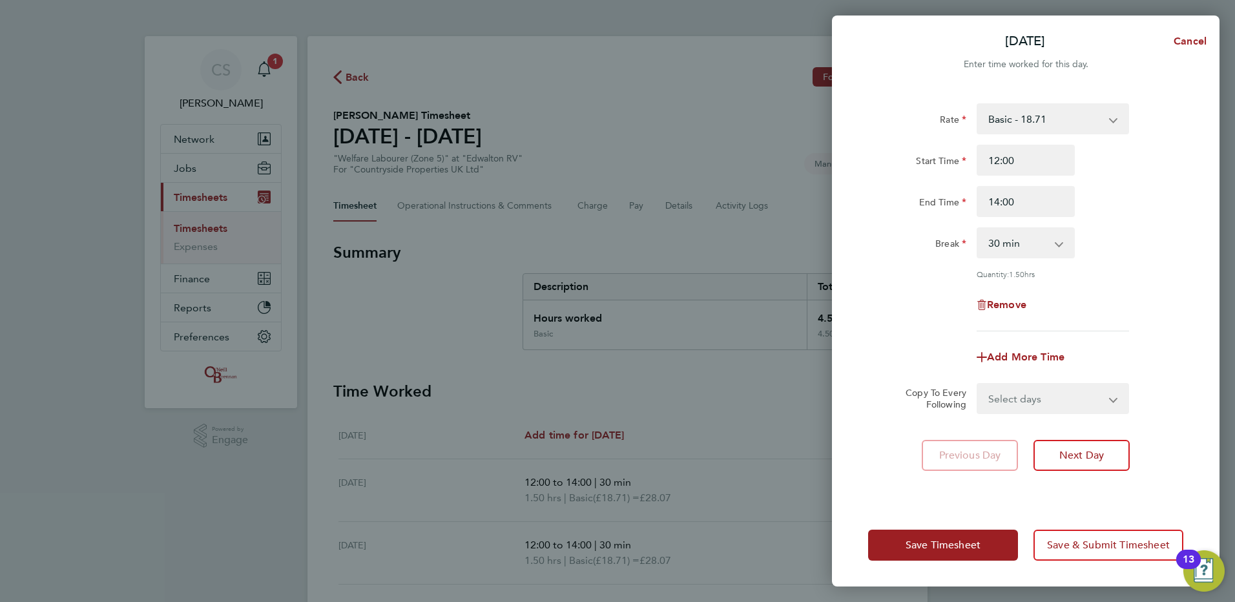
click at [1021, 235] on select "0 min 15 min 30 min 45 min 60 min 75 min 90 min" at bounding box center [1018, 243] width 80 height 28
select select "0"
click at [978, 229] on select "0 min 15 min 30 min 45 min 60 min 75 min 90 min" at bounding box center [1018, 243] width 80 height 28
click at [1224, 278] on div "Tue 19 Aug Cancel Enter time worked for this day. Rate Basic - 18.71 Start Time…" at bounding box center [617, 301] width 1235 height 602
drag, startPoint x: 947, startPoint y: 541, endPoint x: 932, endPoint y: 540, distance: 14.2
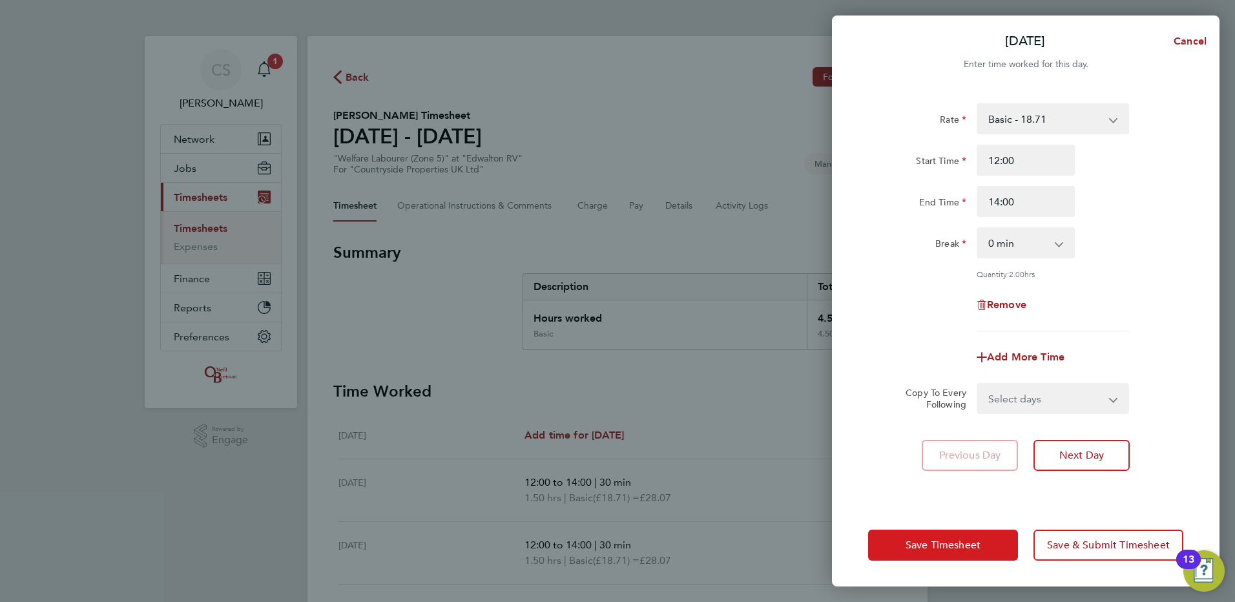
click at [947, 542] on span "Save Timesheet" at bounding box center [942, 545] width 75 height 13
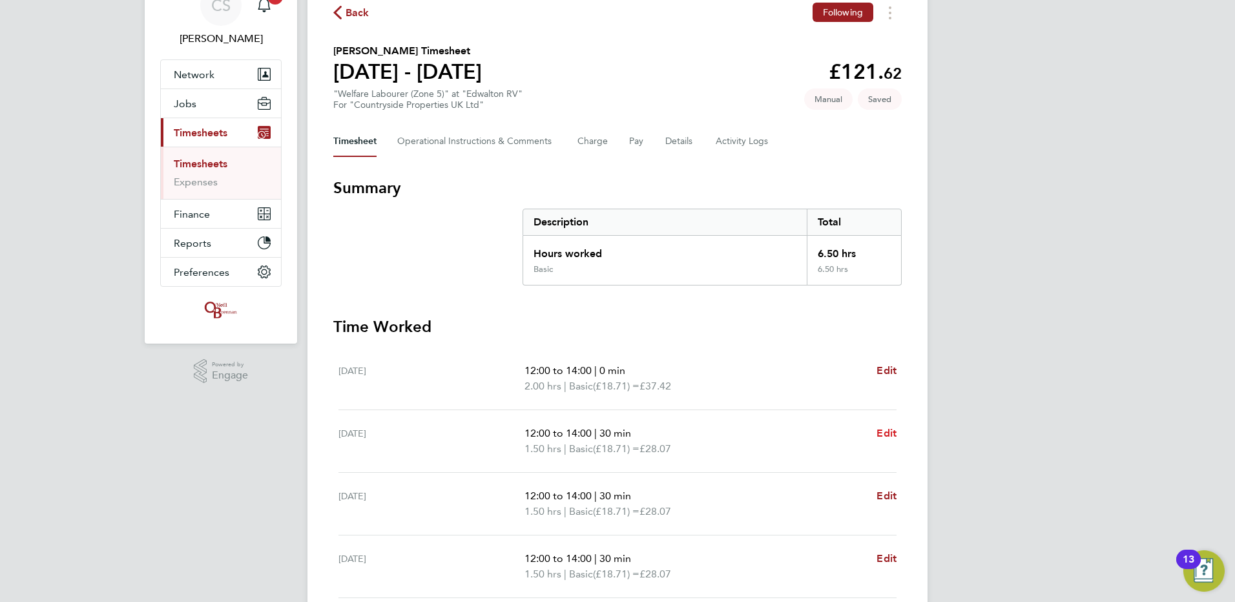
click at [905, 427] on div "Back Following Phyllis Nyarkoa Adofo's Timesheet 18 - 24 Aug 2025 £121. 62 "Wel…" at bounding box center [617, 379] width 620 height 814
click at [895, 432] on span "Edit" at bounding box center [886, 433] width 20 height 12
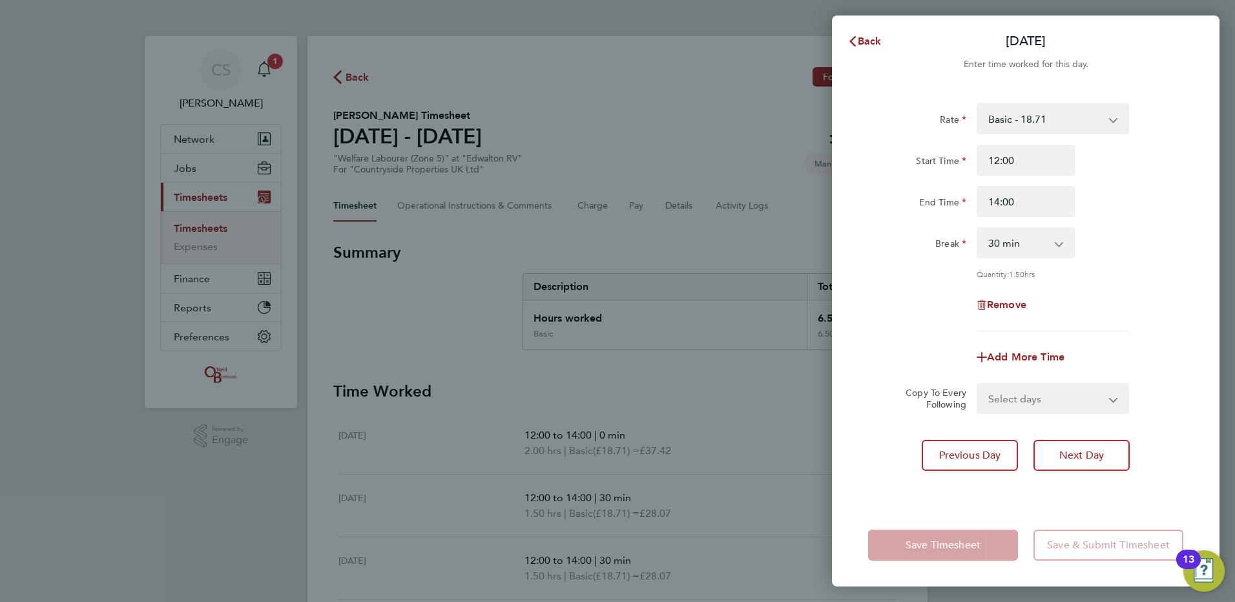
click at [1042, 236] on select "0 min 15 min 30 min 45 min 60 min 75 min 90 min" at bounding box center [1018, 243] width 80 height 28
select select "0"
click at [978, 229] on select "0 min 15 min 30 min 45 min 60 min 75 min 90 min" at bounding box center [1018, 243] width 80 height 28
click at [1171, 294] on div "Remove" at bounding box center [1025, 304] width 325 height 31
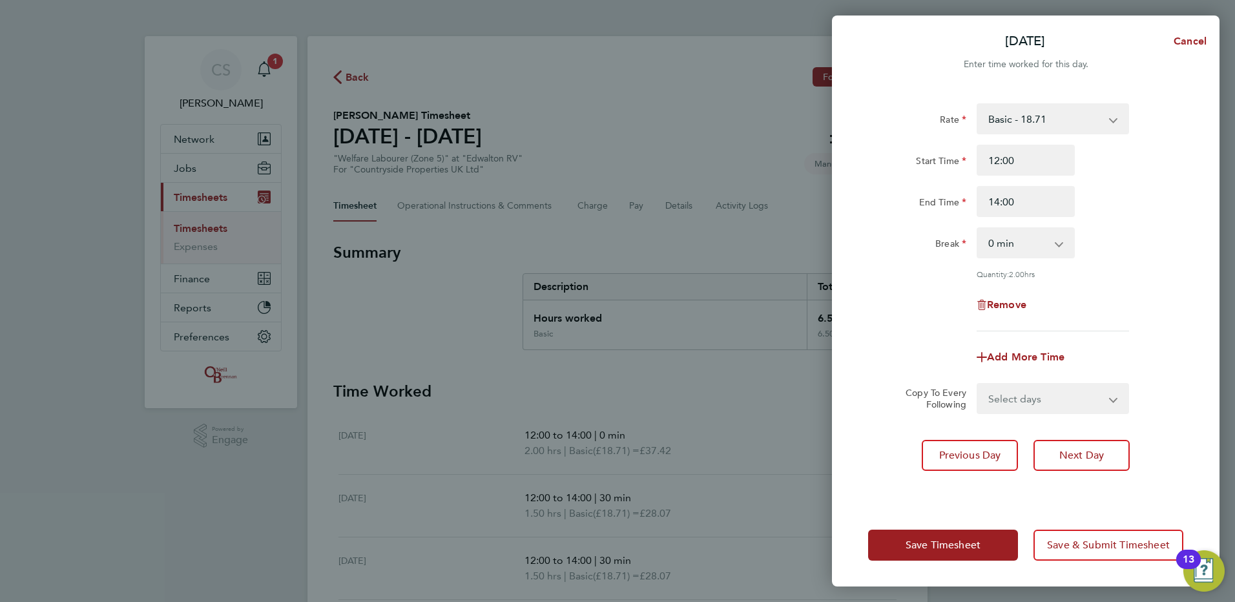
click at [1073, 392] on select "Select days Day Weekday (Mon-Fri) Weekend (Sat-Sun) Thursday Friday Saturday Su…" at bounding box center [1046, 398] width 136 height 28
select select "WEEKDAY"
click at [978, 384] on select "Select days Day Weekday (Mon-Fri) Weekend (Sat-Sun) Thursday Friday Saturday Su…" at bounding box center [1046, 398] width 136 height 28
select select "2025-08-24"
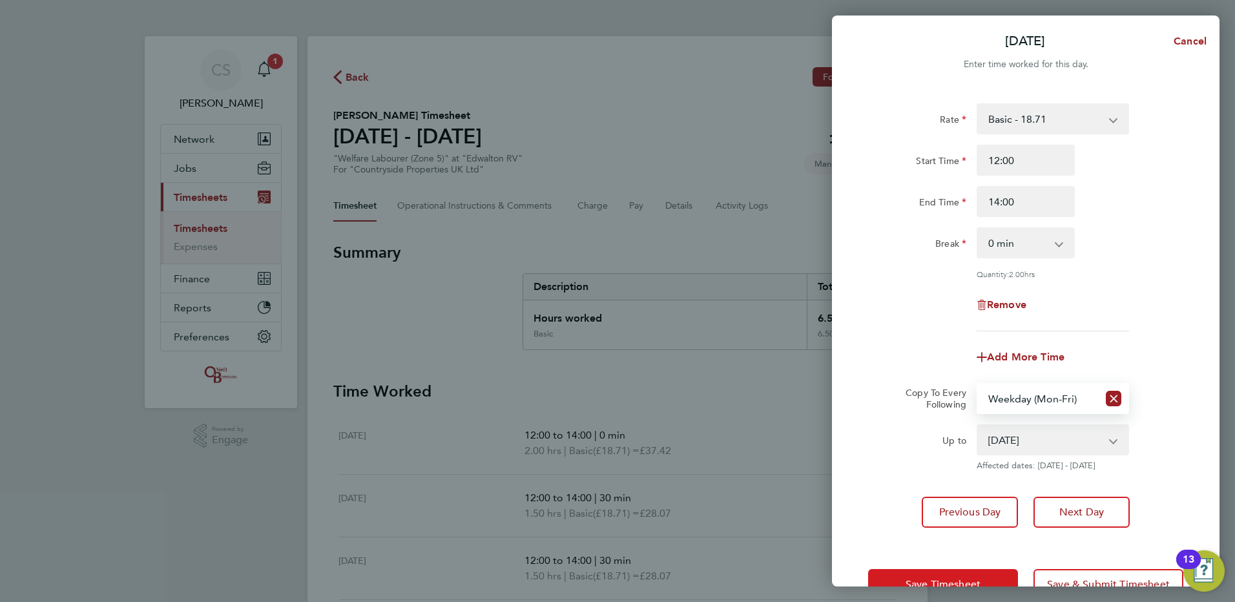
click at [946, 580] on span "Save Timesheet" at bounding box center [942, 584] width 75 height 13
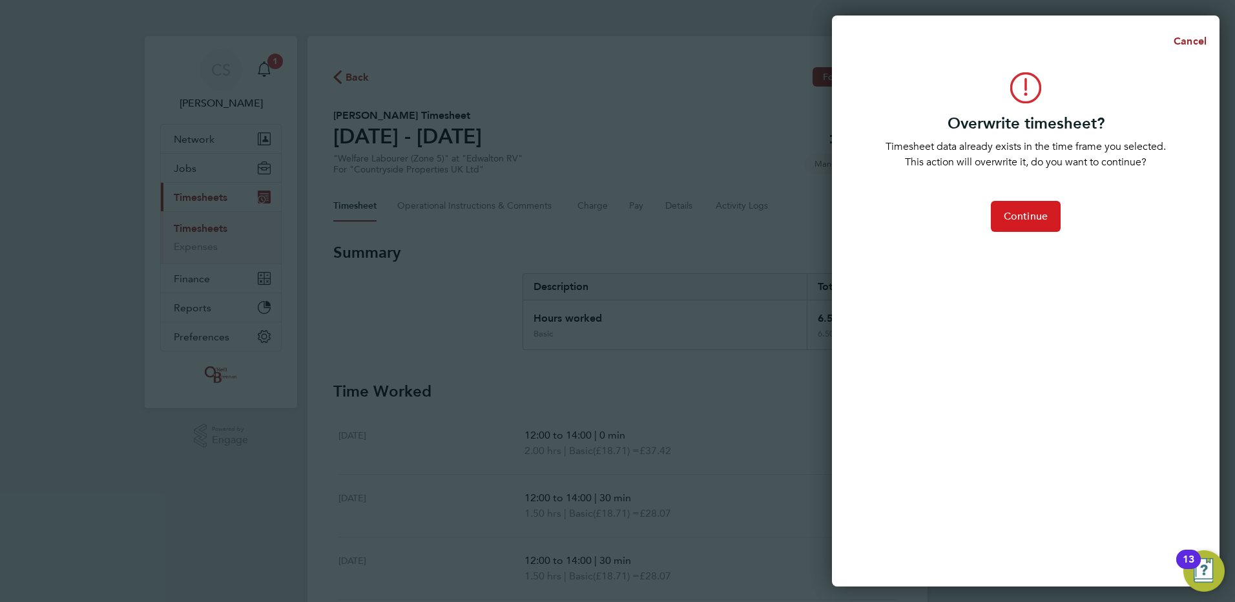
click at [1009, 216] on span "Continue" at bounding box center [1025, 216] width 44 height 13
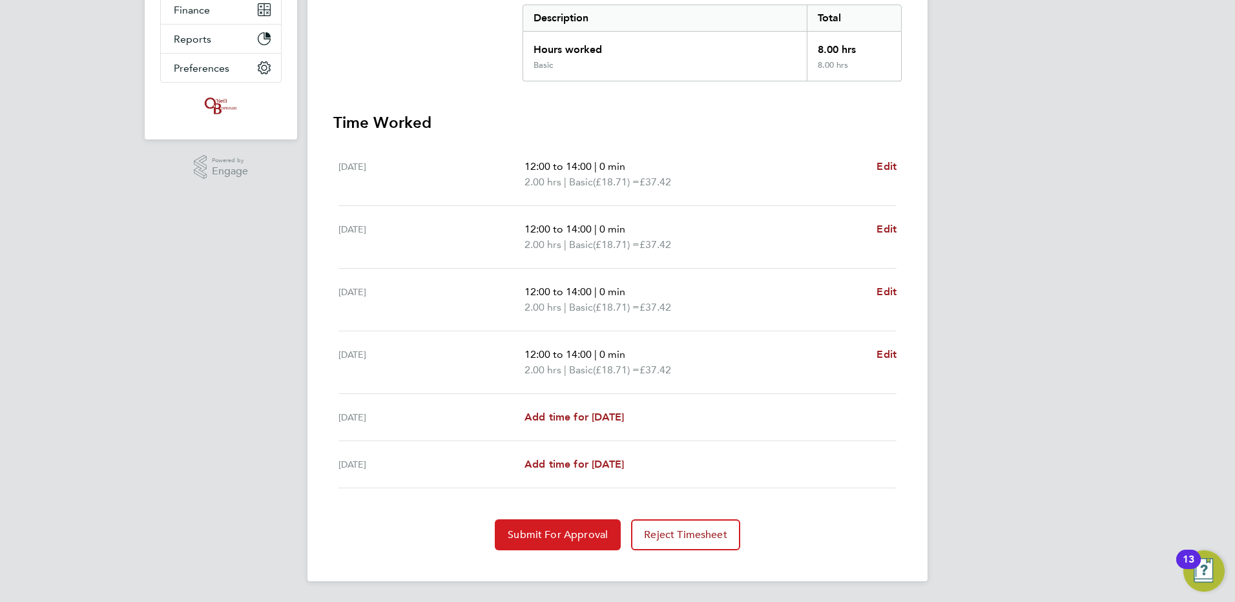
click at [564, 530] on span "Submit For Approval" at bounding box center [558, 534] width 100 height 13
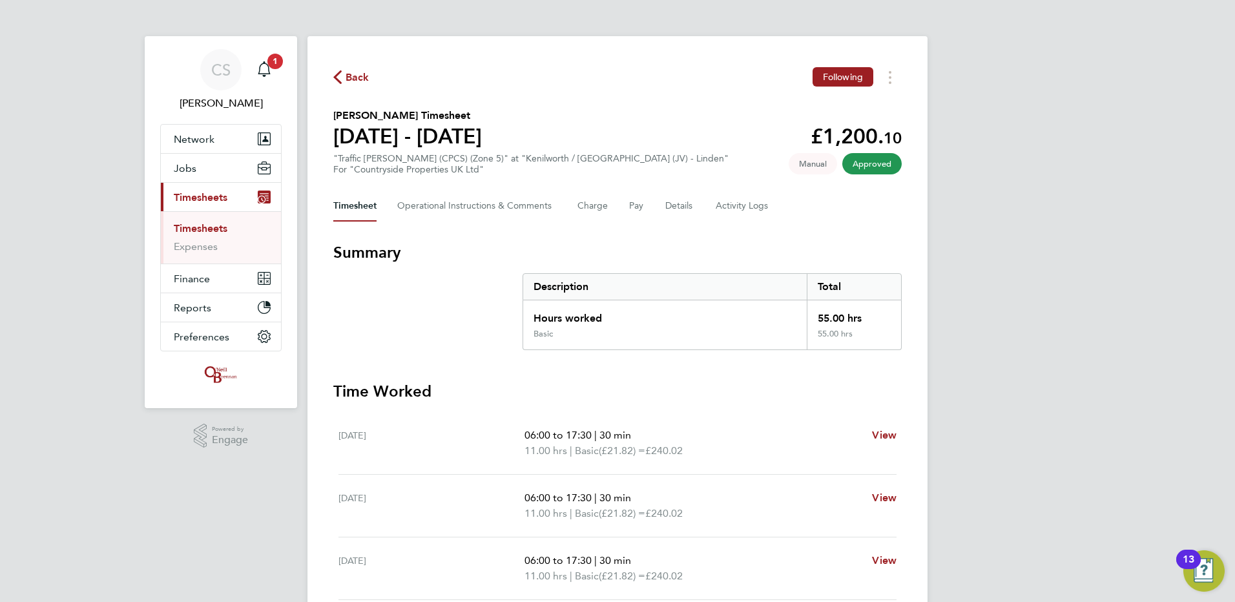
drag, startPoint x: 191, startPoint y: 468, endPoint x: 192, endPoint y: 448, distance: 20.0
click at [193, 467] on div "CS [PERSON_NAME] Notifications 1 Applications: Network Team Members Businesses …" at bounding box center [617, 466] width 1235 height 933
drag, startPoint x: 878, startPoint y: 71, endPoint x: 887, endPoint y: 77, distance: 11.3
click at [883, 76] on div "Back Following" at bounding box center [617, 77] width 568 height 20
click at [894, 79] on button "Timesheets Menu" at bounding box center [889, 77] width 23 height 20
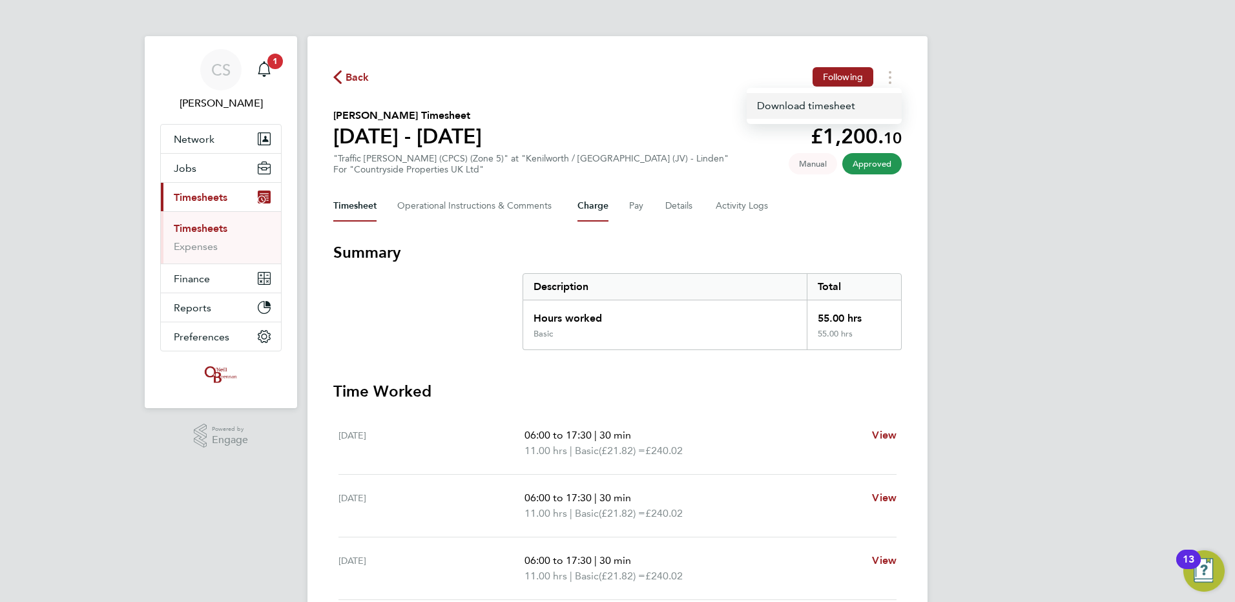
drag, startPoint x: 825, startPoint y: 109, endPoint x: 595, endPoint y: 202, distance: 248.6
click at [825, 108] on link "Download timesheet" at bounding box center [823, 106] width 155 height 26
click at [348, 85] on div "Back Following" at bounding box center [617, 77] width 568 height 20
click at [349, 79] on span "Back" at bounding box center [357, 77] width 24 height 15
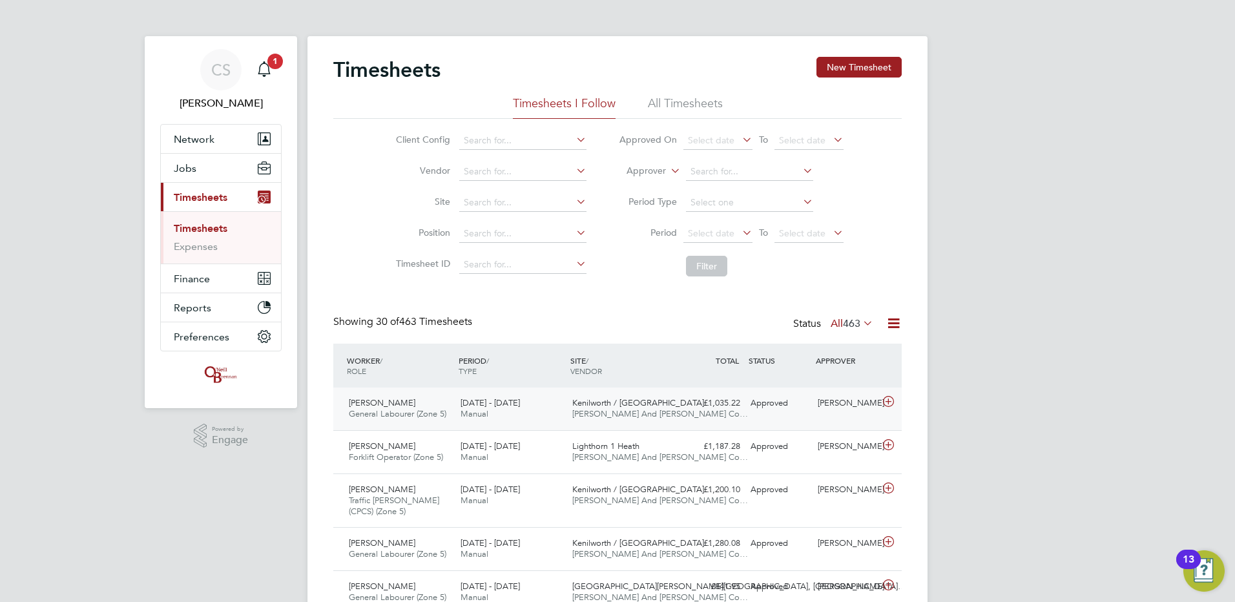
click at [747, 411] on div "Approved" at bounding box center [778, 403] width 67 height 21
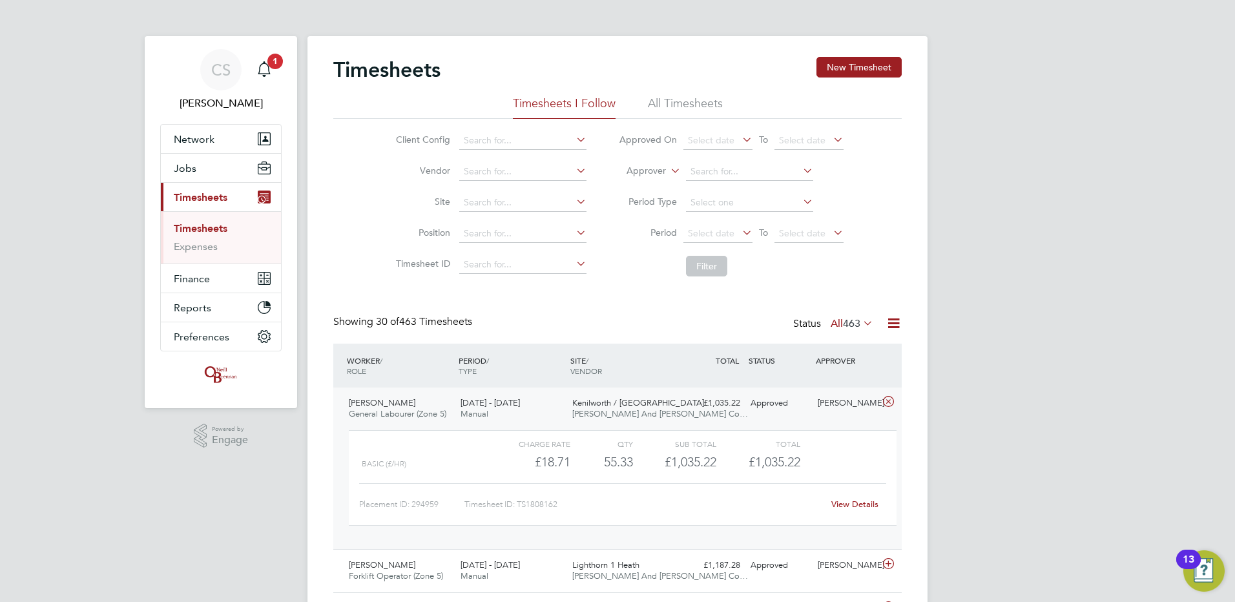
click at [854, 502] on link "View Details" at bounding box center [854, 504] width 47 height 11
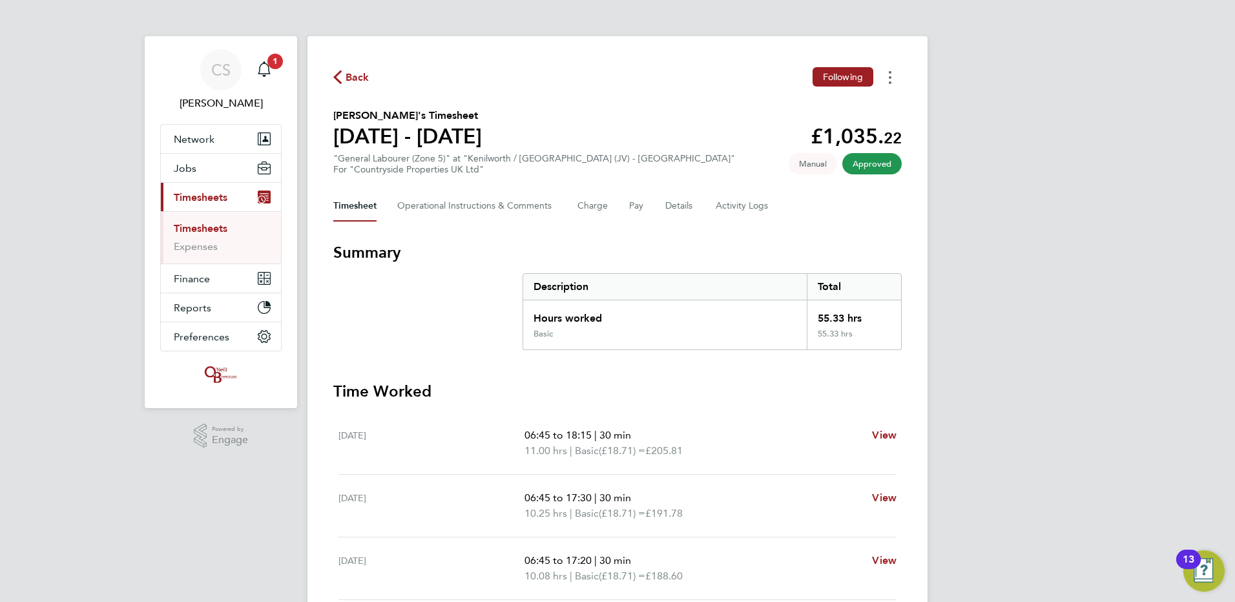
click at [887, 77] on button "Timesheets Menu" at bounding box center [889, 77] width 23 height 20
click at [858, 100] on link "Download timesheet" at bounding box center [823, 106] width 155 height 26
click at [373, 85] on div "Back Following" at bounding box center [617, 77] width 568 height 20
click at [363, 80] on span "Back" at bounding box center [357, 77] width 24 height 15
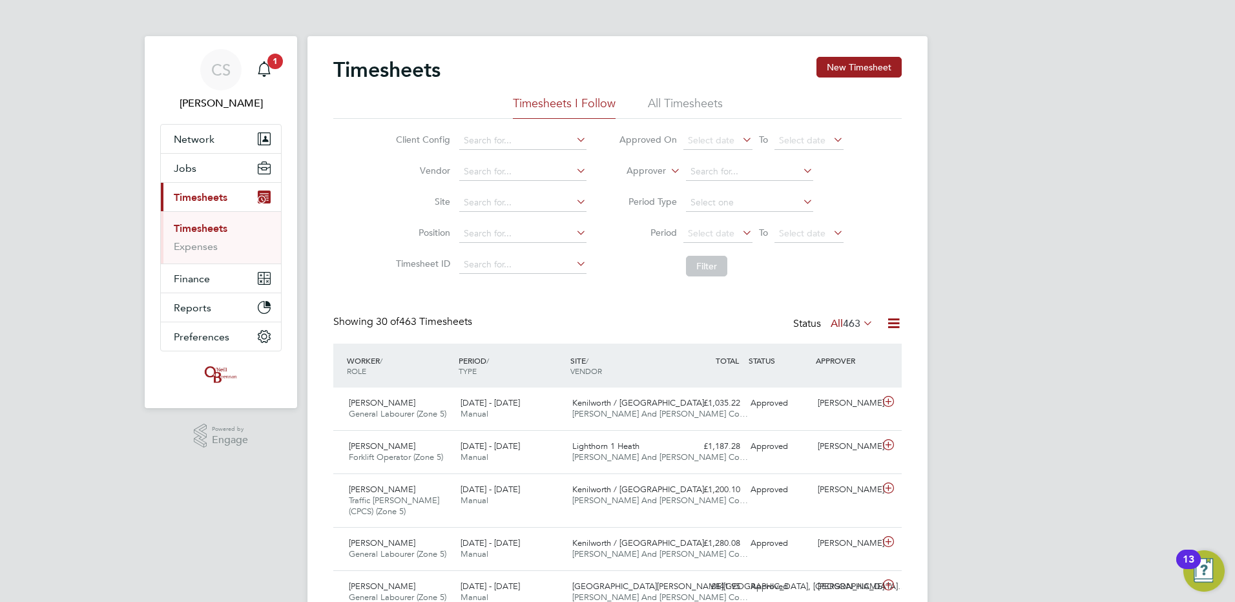
drag, startPoint x: 843, startPoint y: 66, endPoint x: 801, endPoint y: 63, distance: 42.1
click at [841, 66] on button "New Timesheet" at bounding box center [858, 67] width 85 height 21
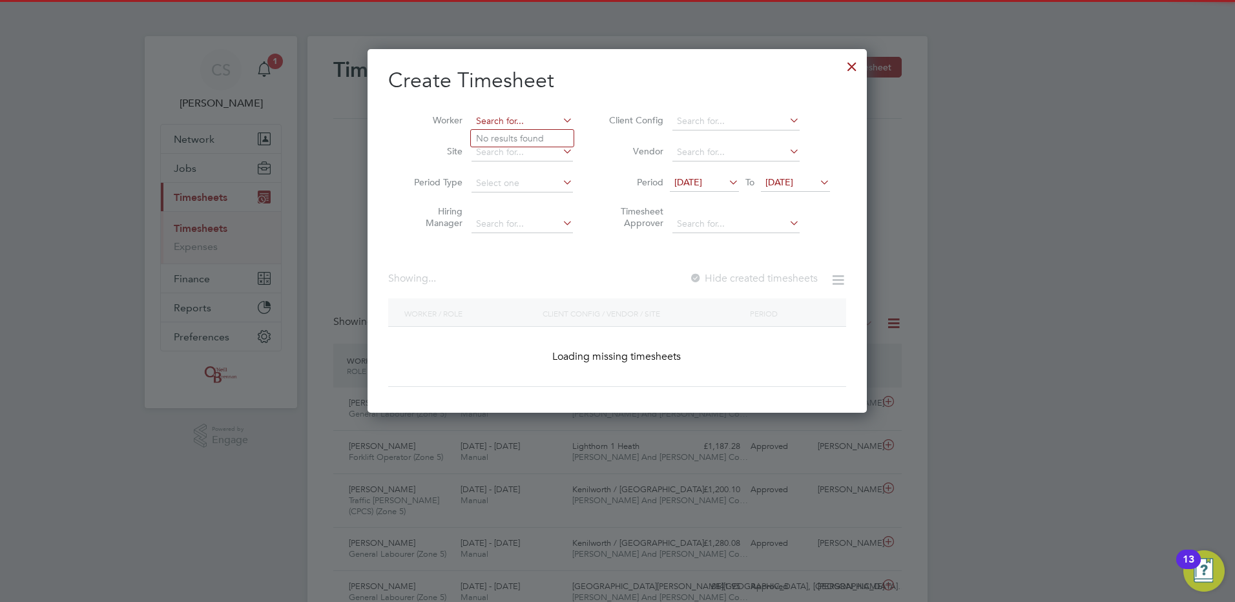
click at [496, 117] on input at bounding box center [521, 121] width 101 height 18
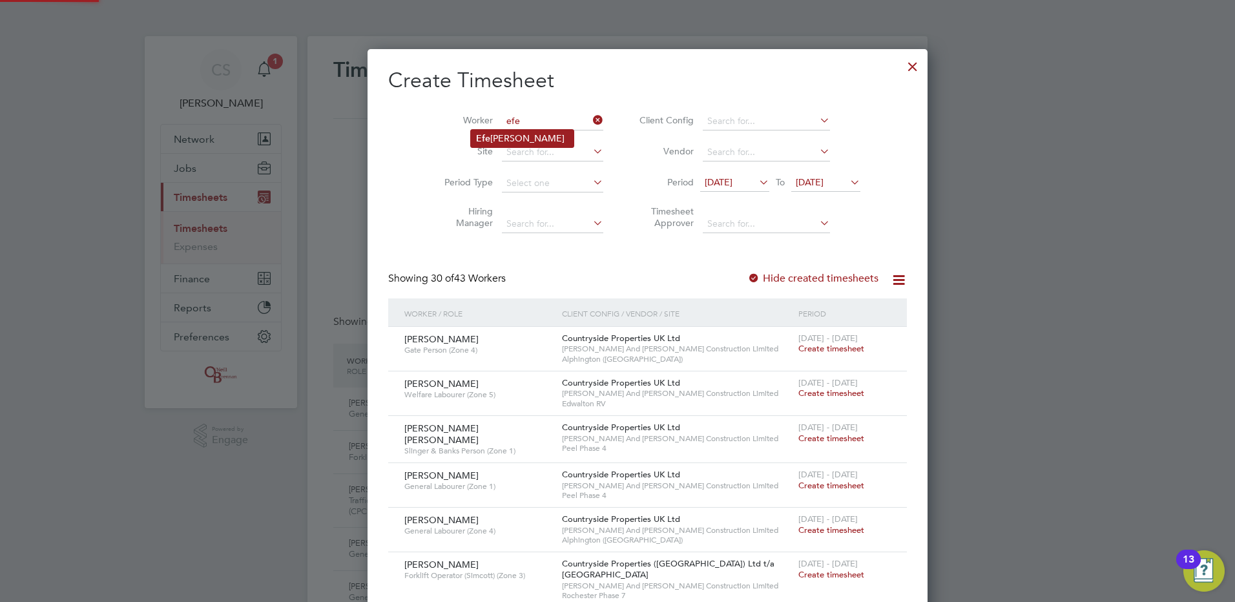
click at [548, 139] on li "Efe Louis Ofua" at bounding box center [522, 138] width 103 height 17
type input "Efe Louis Ofua"
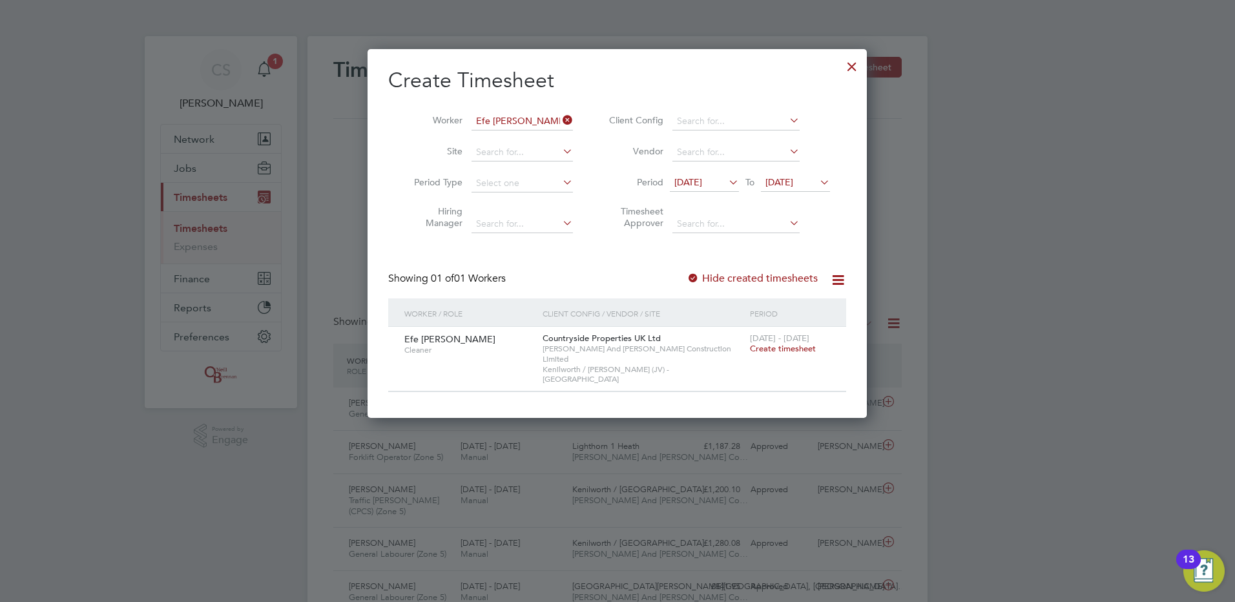
drag, startPoint x: 850, startPoint y: 59, endPoint x: 96, endPoint y: 101, distance: 755.4
click at [854, 60] on div at bounding box center [851, 63] width 23 height 23
click at [1154, 118] on div at bounding box center [617, 301] width 1235 height 602
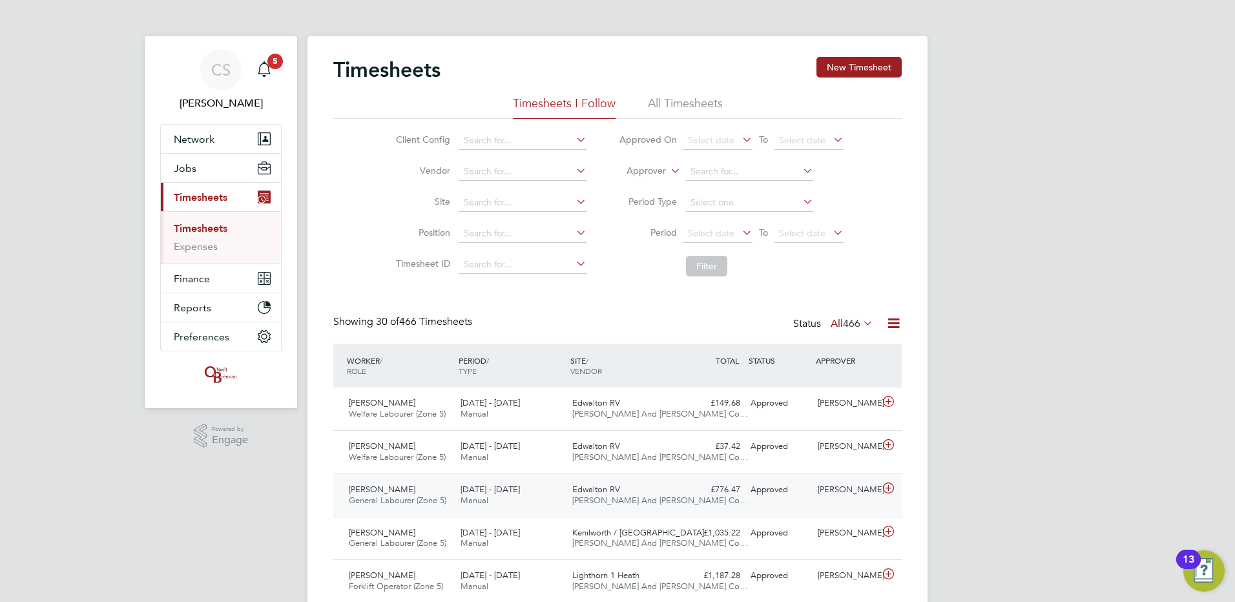
click at [692, 484] on div "£776.47 Approved" at bounding box center [711, 489] width 67 height 21
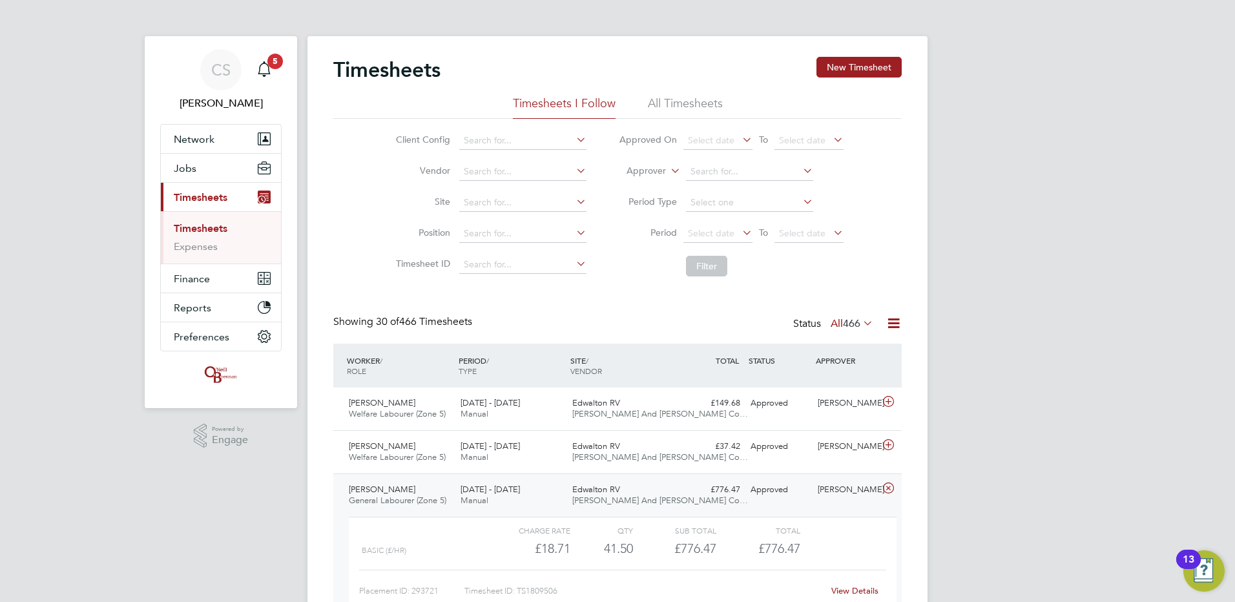
click at [848, 592] on link "View Details" at bounding box center [854, 590] width 47 height 11
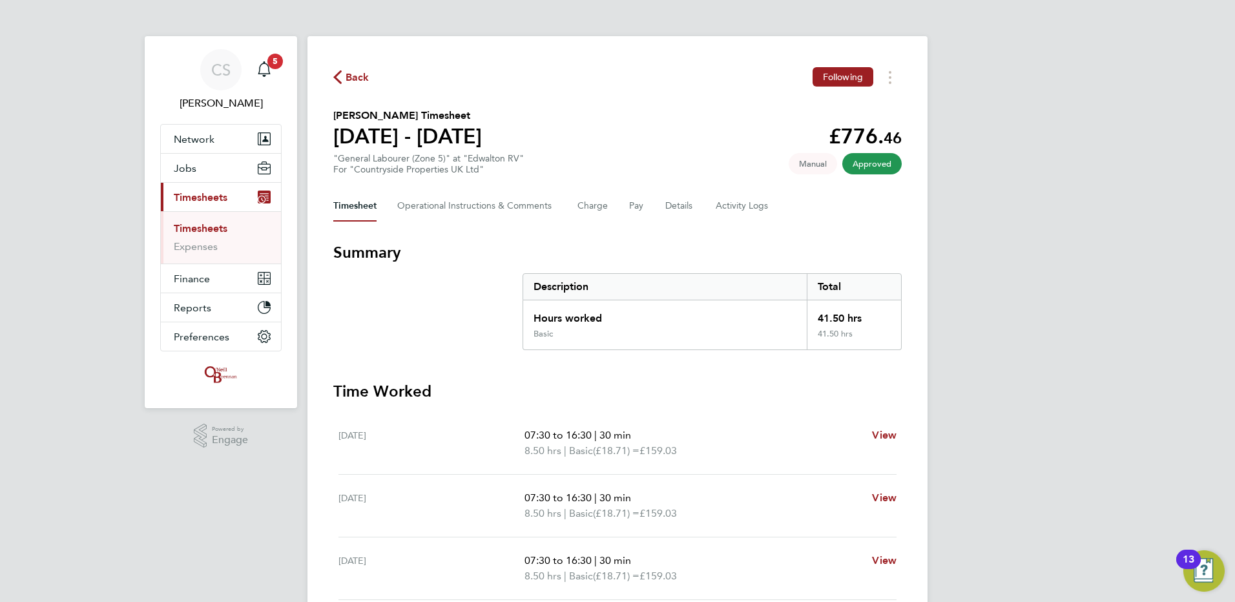
click at [349, 77] on span "Back" at bounding box center [357, 77] width 24 height 15
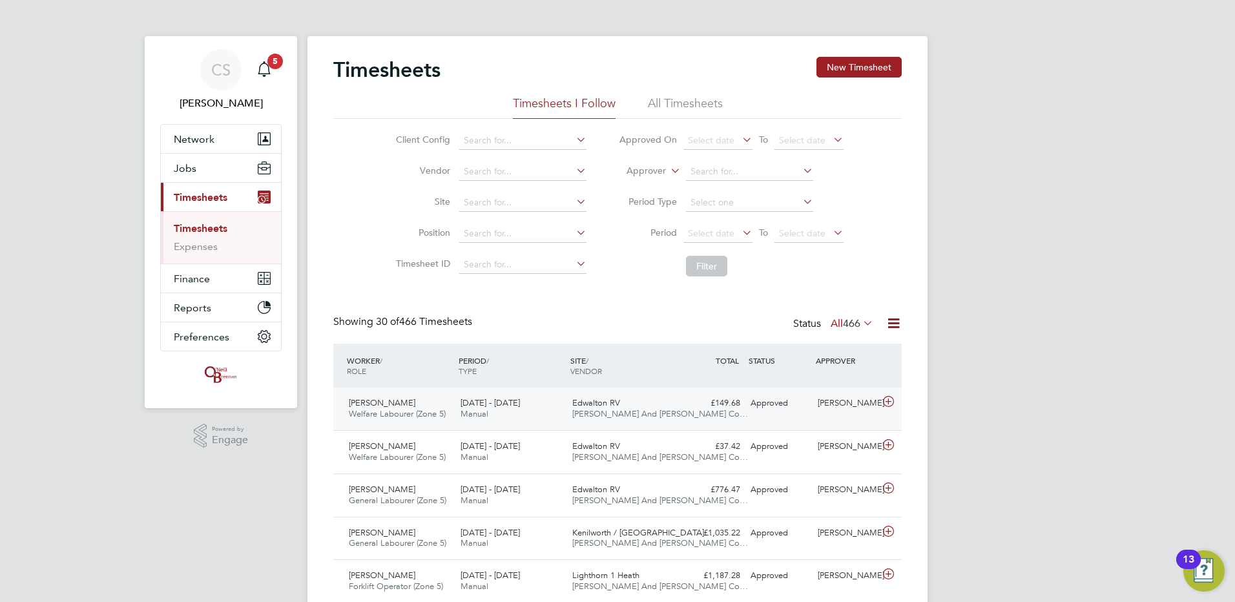
click at [801, 400] on div "Approved" at bounding box center [778, 403] width 67 height 21
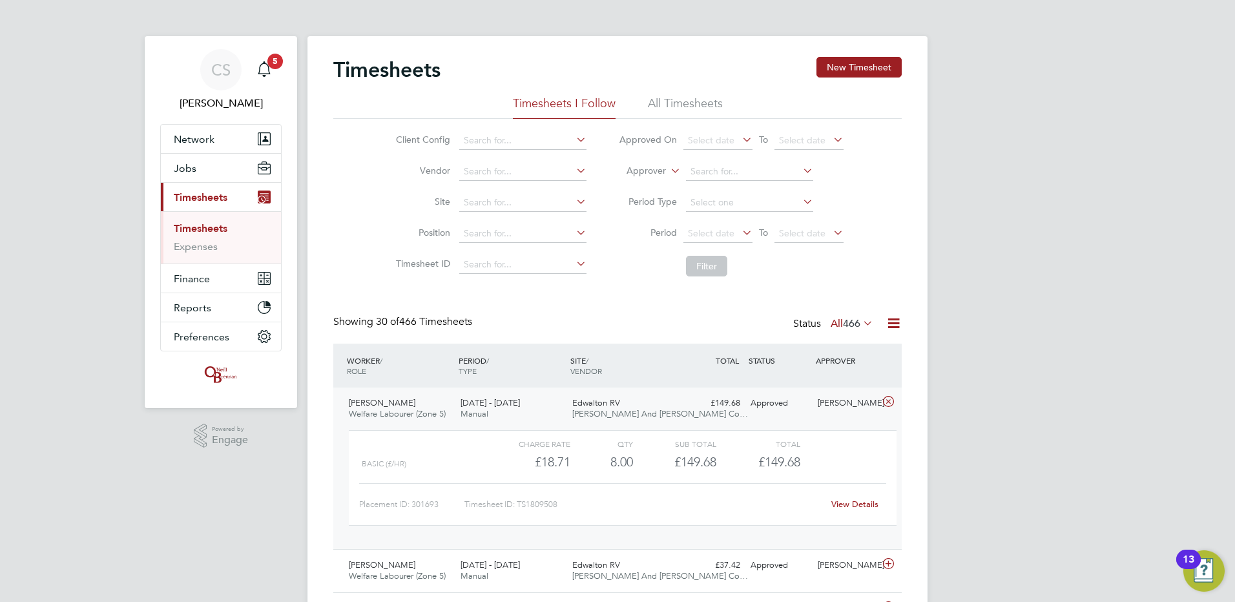
click at [856, 507] on link "View Details" at bounding box center [854, 504] width 47 height 11
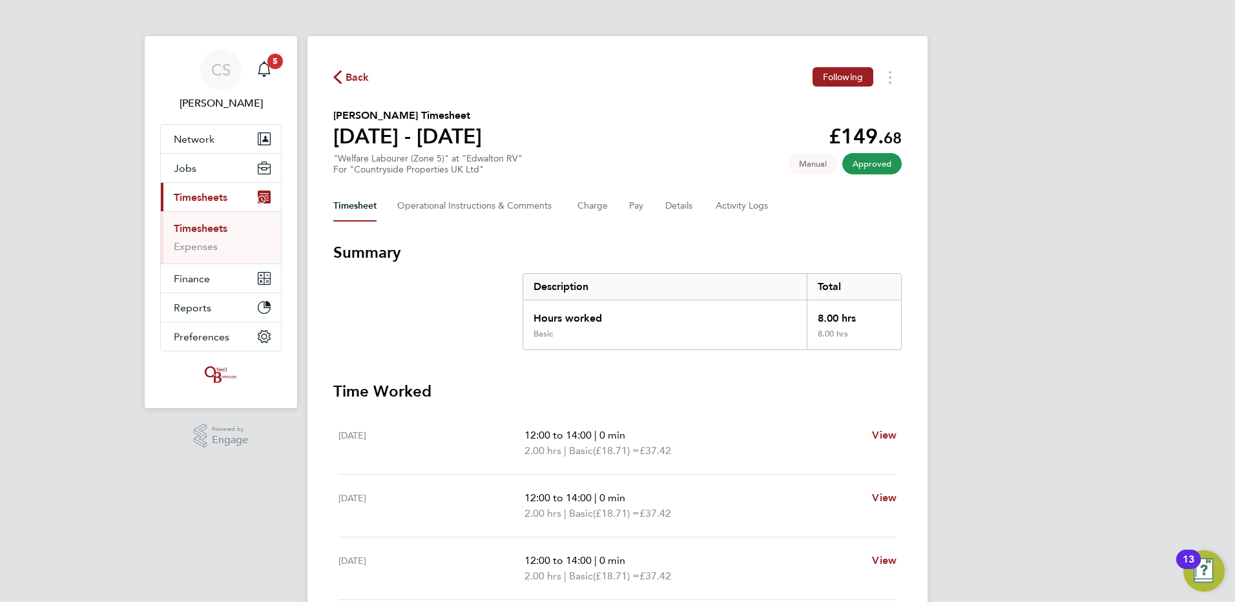
click at [336, 71] on icon "button" at bounding box center [337, 77] width 8 height 14
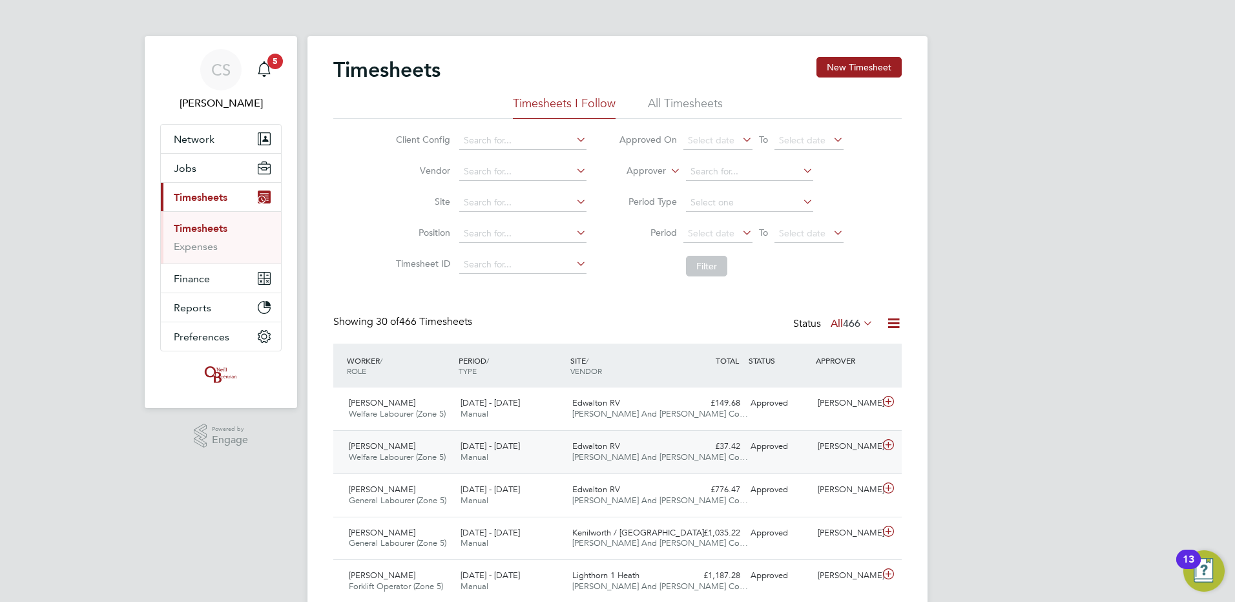
click at [599, 437] on div "Edwalton [PERSON_NAME] And [PERSON_NAME] Co…" at bounding box center [623, 452] width 112 height 32
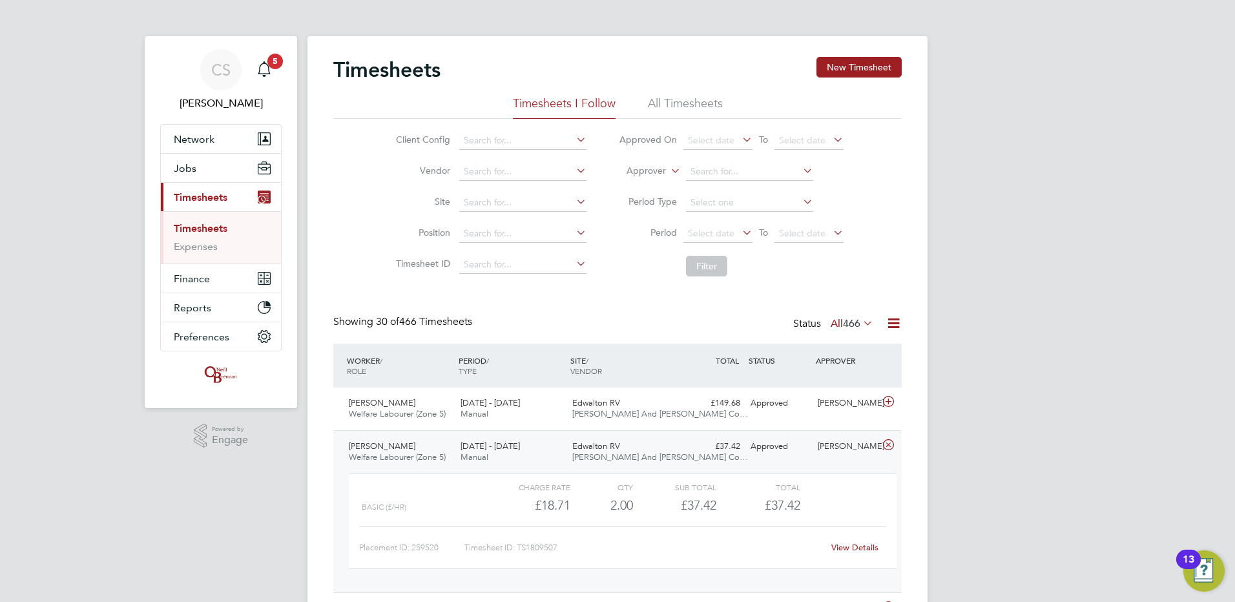
click at [863, 548] on link "View Details" at bounding box center [854, 547] width 47 height 11
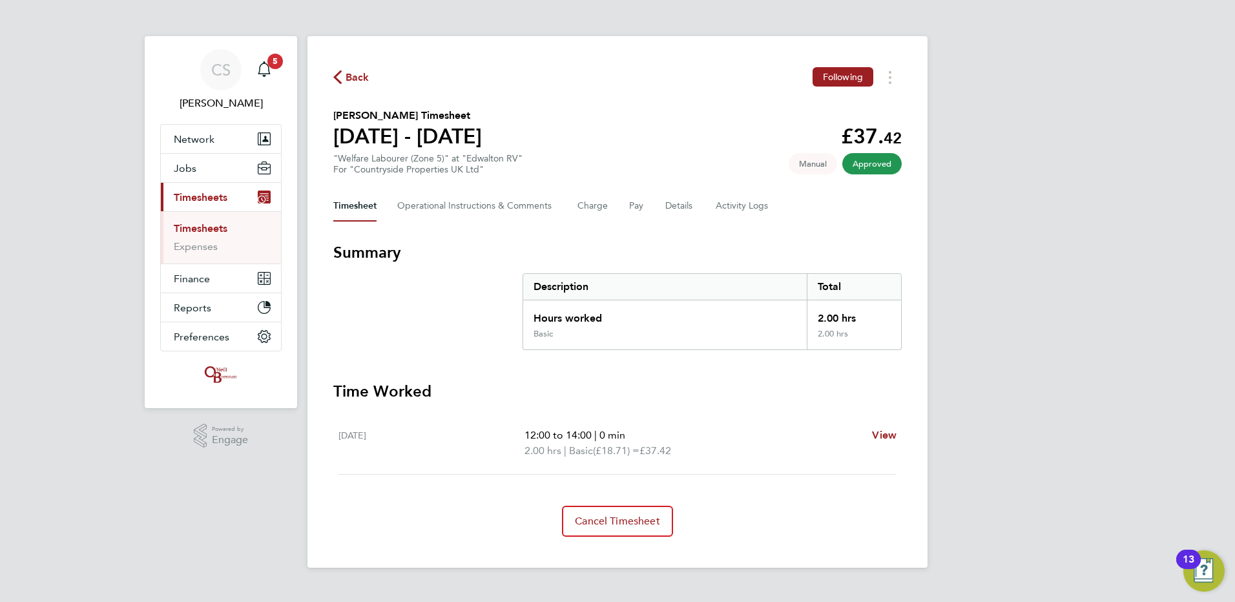
drag, startPoint x: 358, startPoint y: 72, endPoint x: 15, endPoint y: 127, distance: 346.6
click at [358, 72] on span "Back" at bounding box center [357, 77] width 24 height 15
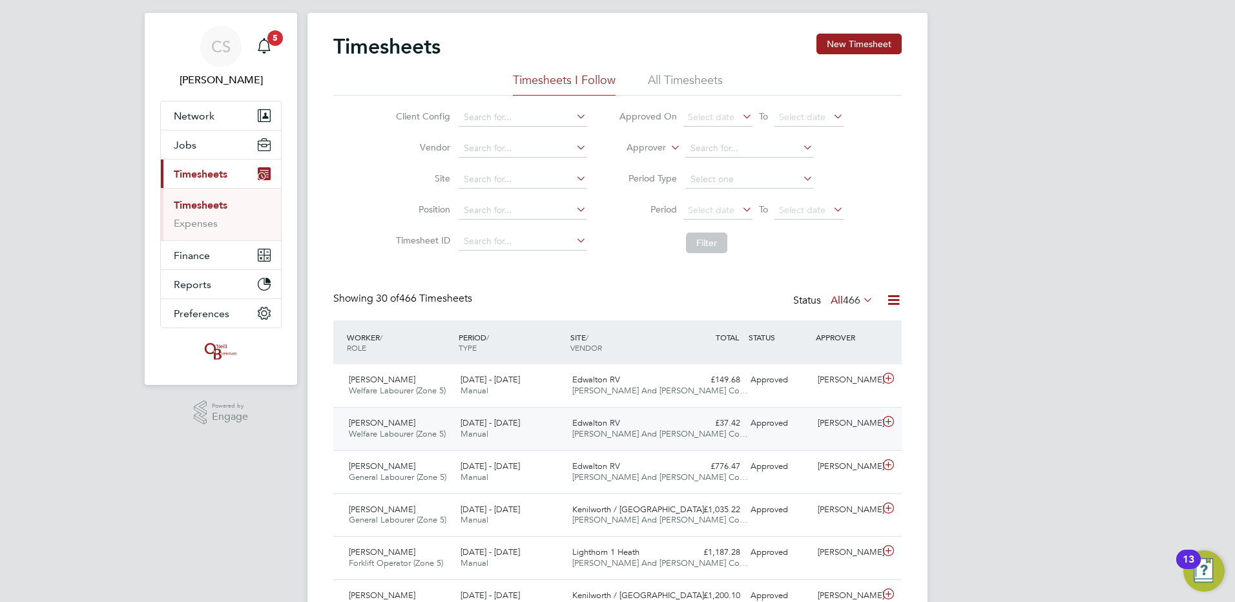
scroll to position [65, 0]
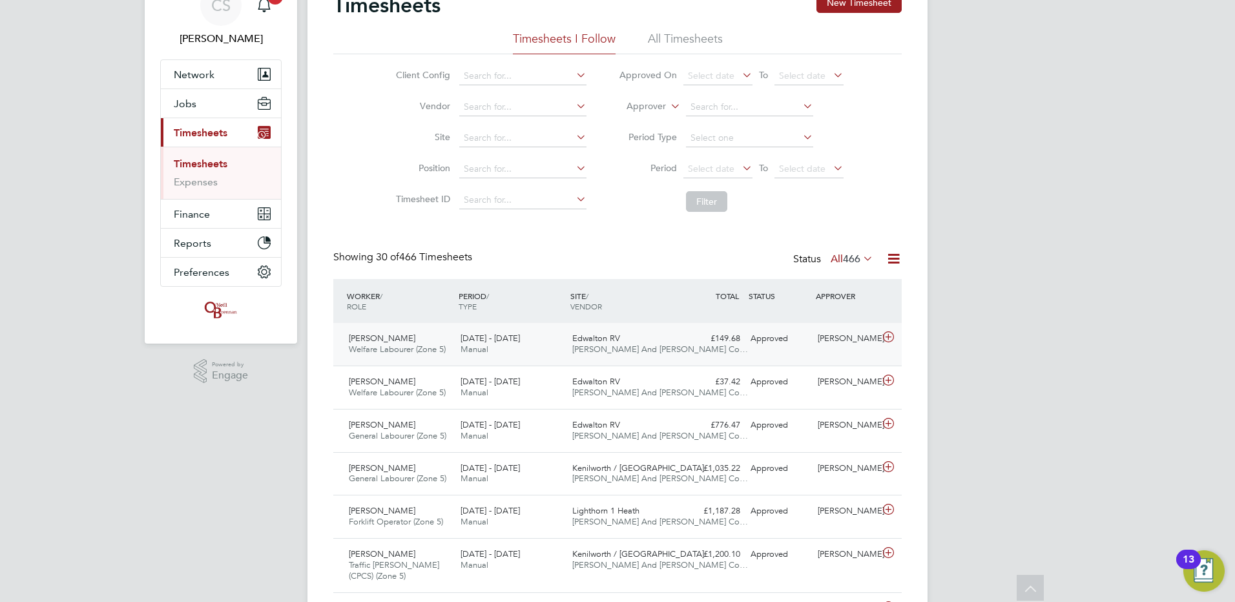
click at [815, 350] on div "Phyllis Nyarkoa Adofo Welfare Labourer (Zone 5) 18 - 24 Aug 2025 18 - 24 Aug 20…" at bounding box center [617, 344] width 568 height 43
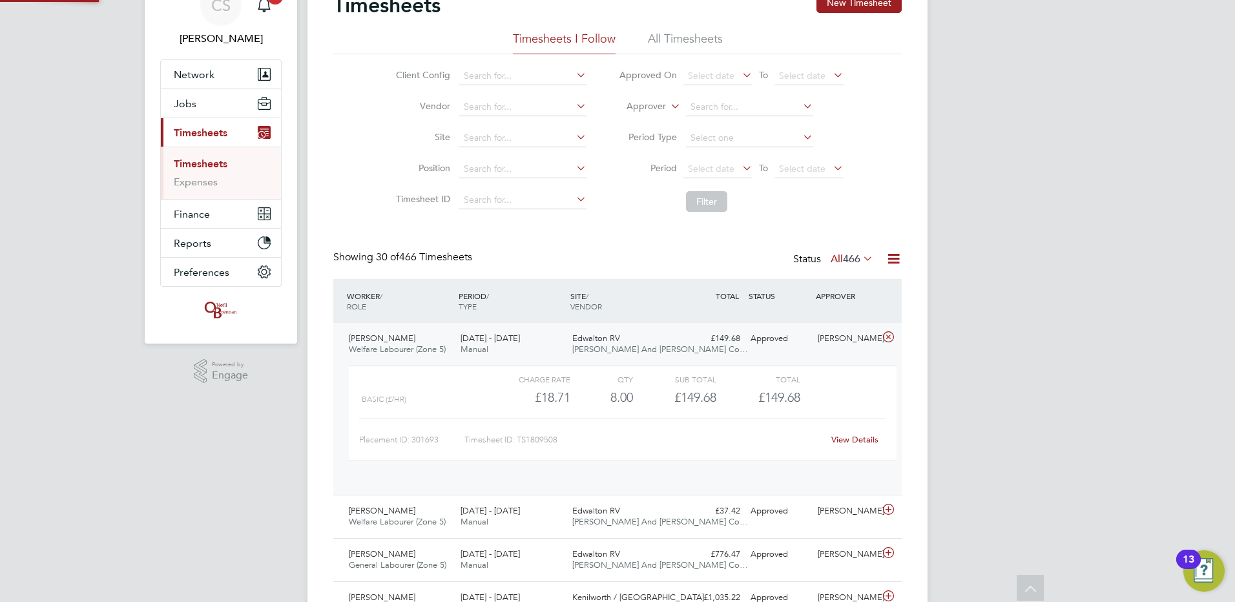
scroll to position [22, 126]
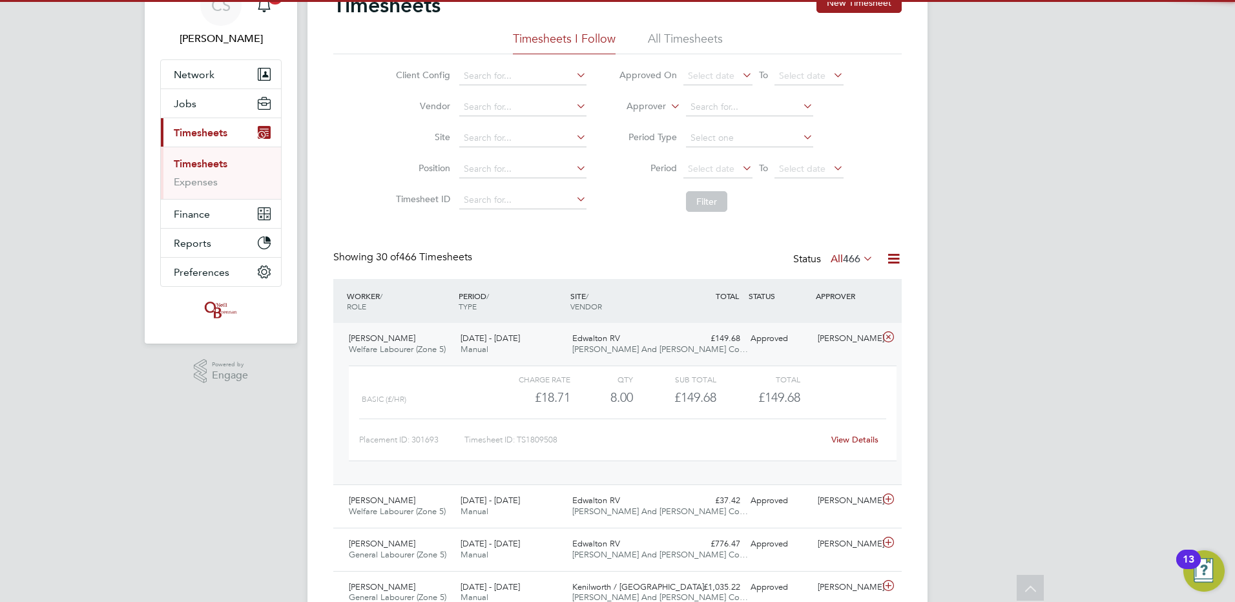
click at [852, 438] on link "View Details" at bounding box center [854, 439] width 47 height 11
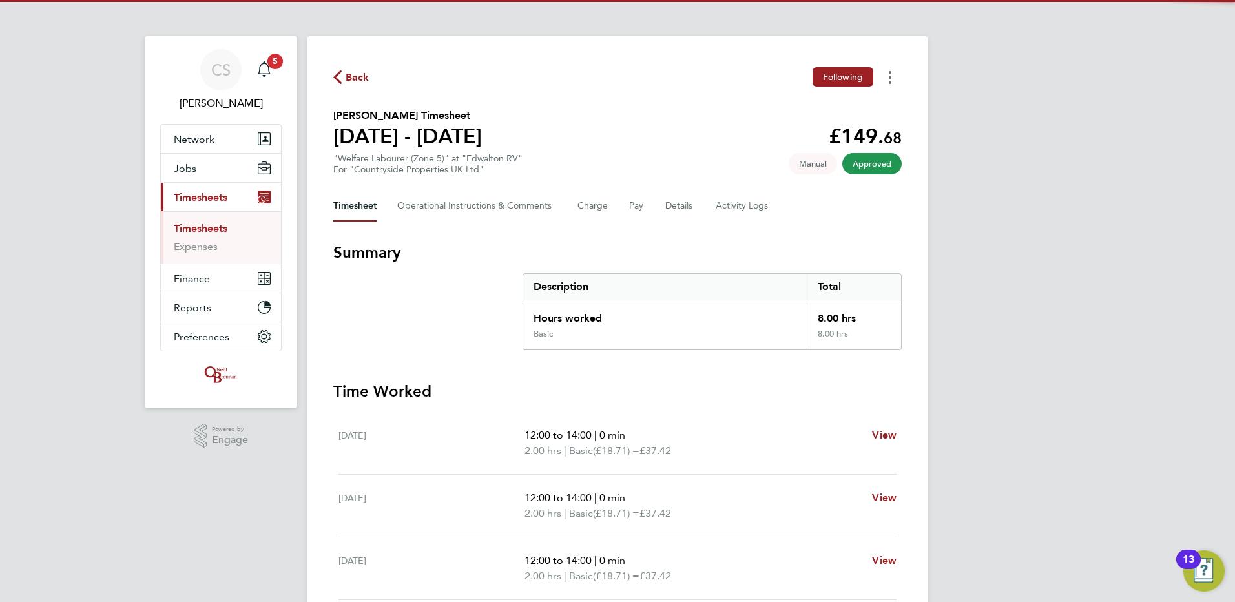
click at [889, 76] on icon "Timesheets Menu" at bounding box center [890, 77] width 3 height 13
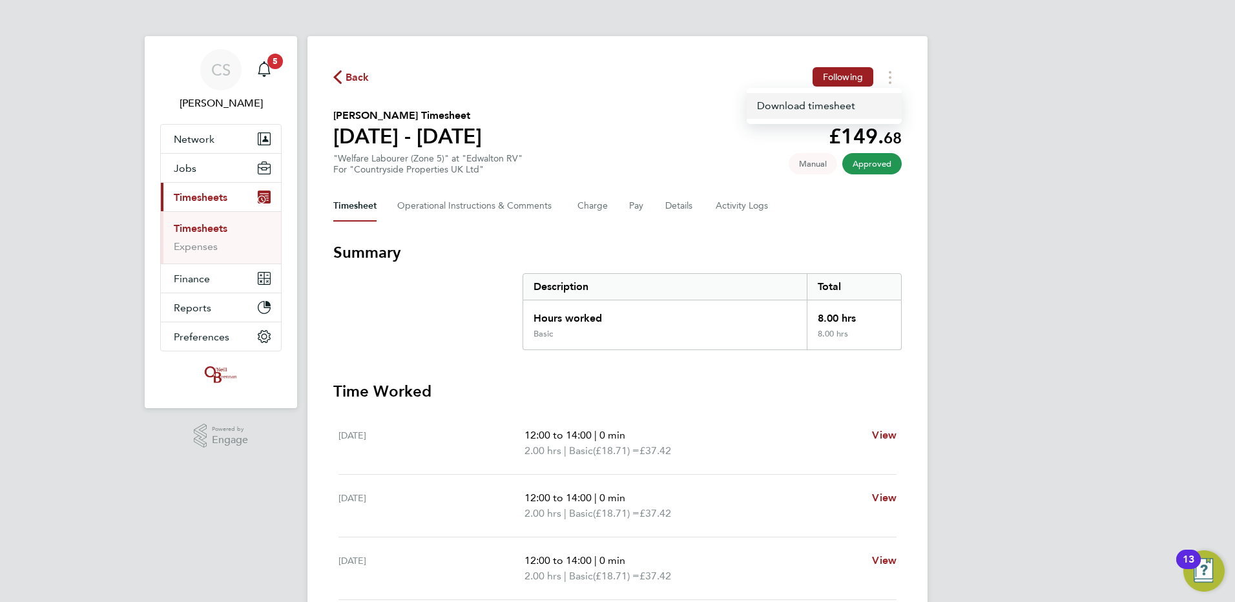
click at [819, 112] on link "Download timesheet" at bounding box center [823, 106] width 155 height 26
click at [361, 77] on span "Back" at bounding box center [357, 77] width 24 height 15
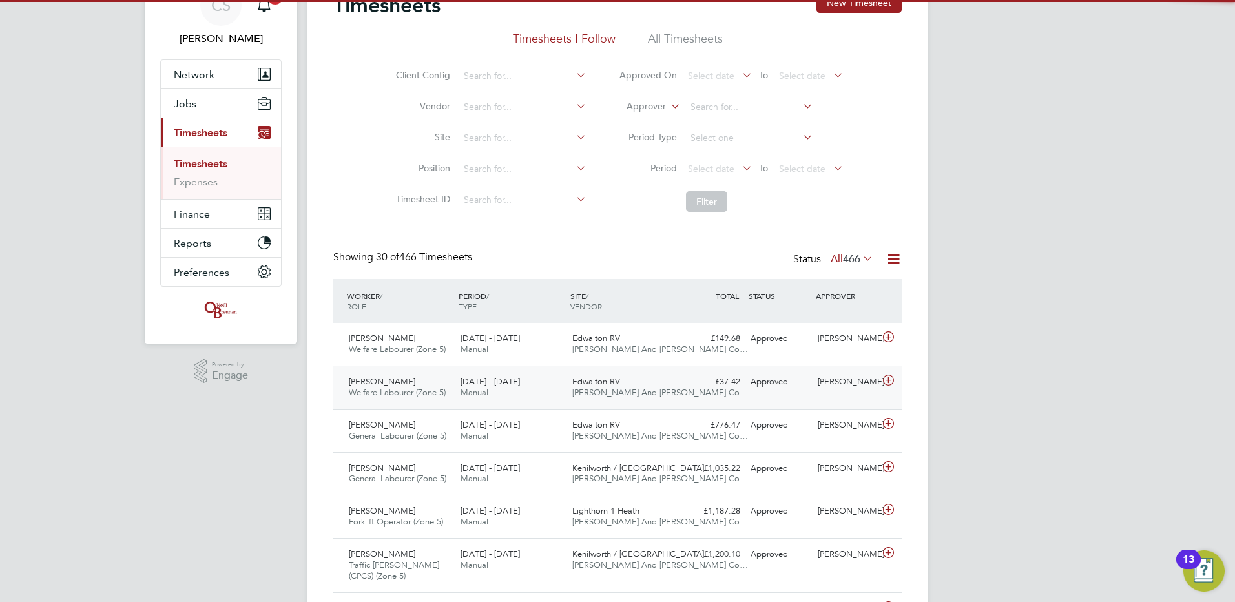
click at [824, 381] on div "[PERSON_NAME]" at bounding box center [845, 381] width 67 height 21
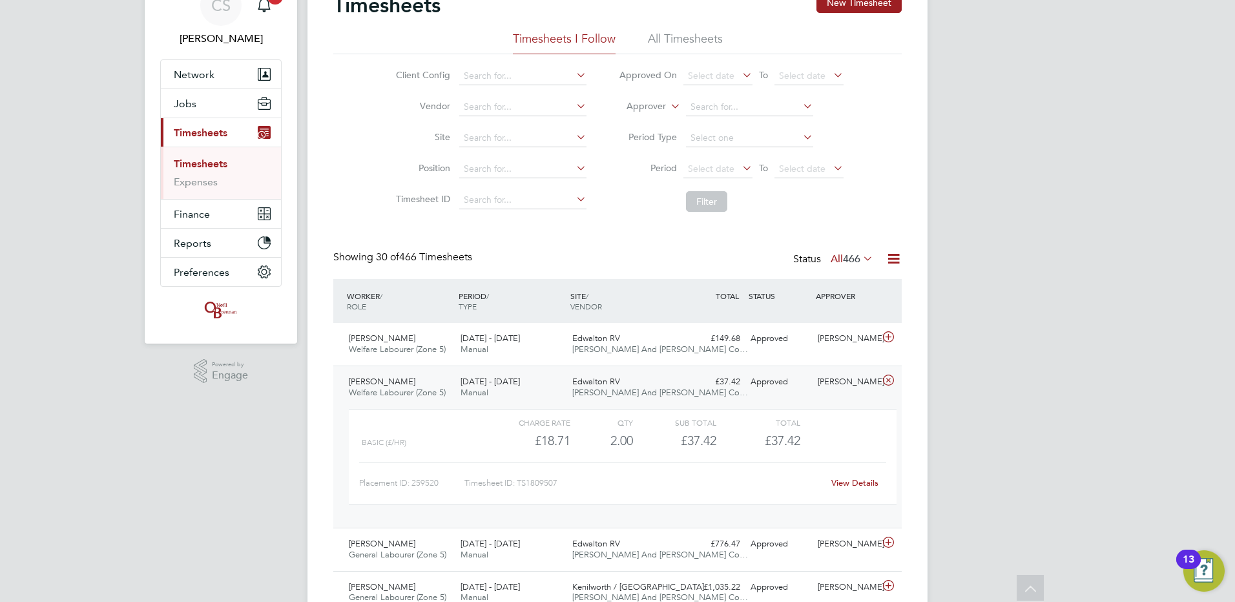
click at [859, 486] on link "View Details" at bounding box center [854, 482] width 47 height 11
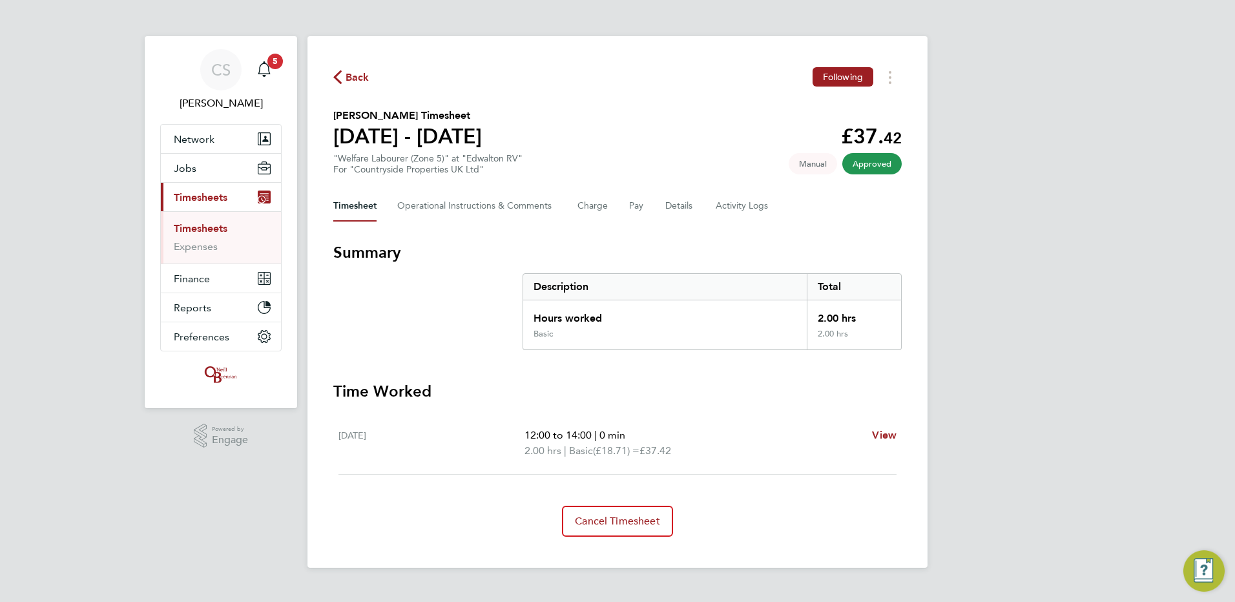
click at [884, 91] on div "Back Following [PERSON_NAME] Timesheet [DATE] - [DATE] £37. 42 "Welfare Laboure…" at bounding box center [617, 301] width 620 height 531
click at [890, 87] on div "Back Following [PERSON_NAME] Timesheet [DATE] - [DATE] £37. 42 "Welfare Laboure…" at bounding box center [617, 301] width 620 height 531
click at [889, 84] on button "Timesheets Menu" at bounding box center [889, 77] width 23 height 20
drag, startPoint x: 836, startPoint y: 111, endPoint x: 754, endPoint y: 114, distance: 82.1
click at [836, 111] on link "Download timesheet" at bounding box center [823, 106] width 155 height 26
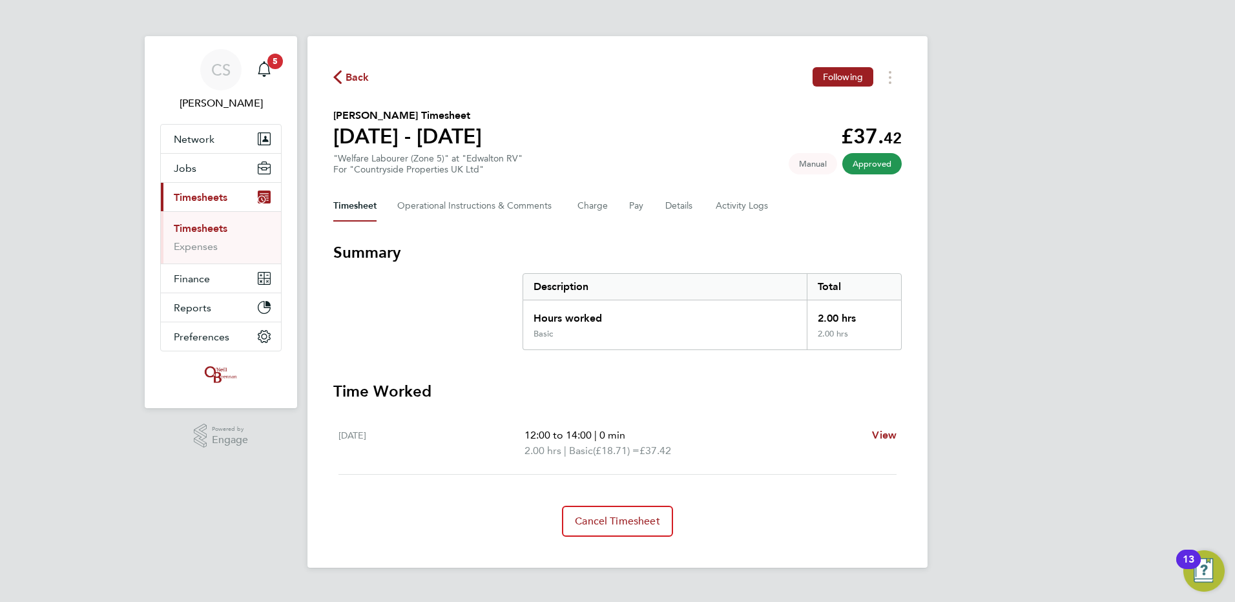
click at [354, 81] on span "Back" at bounding box center [357, 77] width 24 height 15
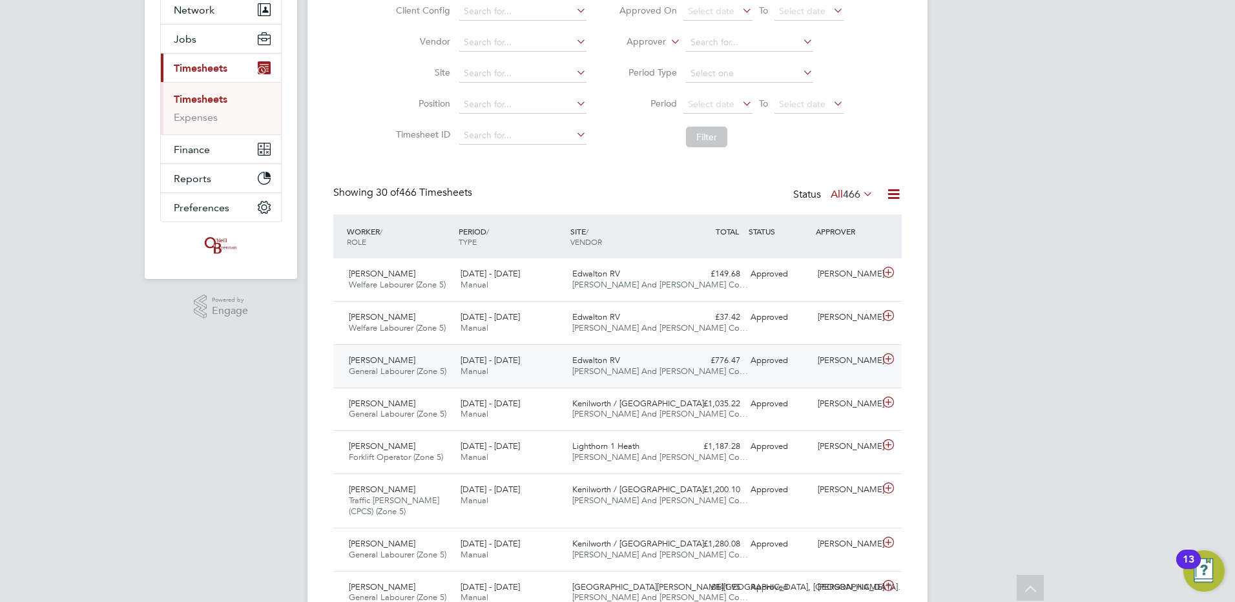
click at [723, 362] on div "£776.47 Approved" at bounding box center [711, 360] width 67 height 21
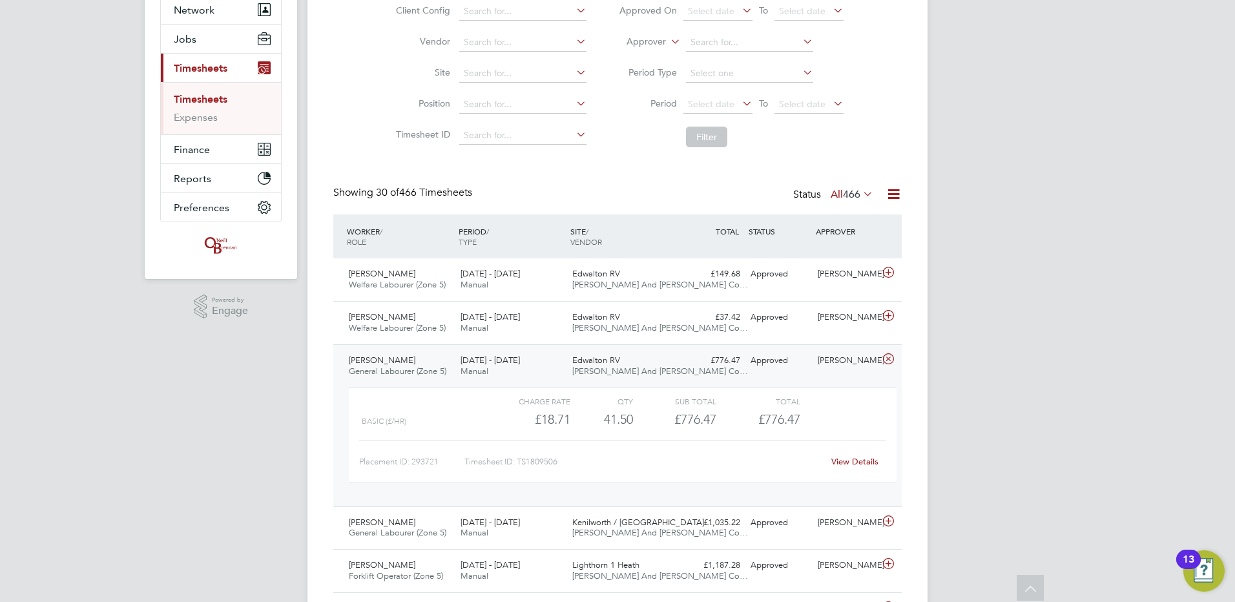
click at [869, 458] on div "View Details" at bounding box center [854, 461] width 63 height 21
click at [855, 466] on link "View Details" at bounding box center [854, 461] width 47 height 11
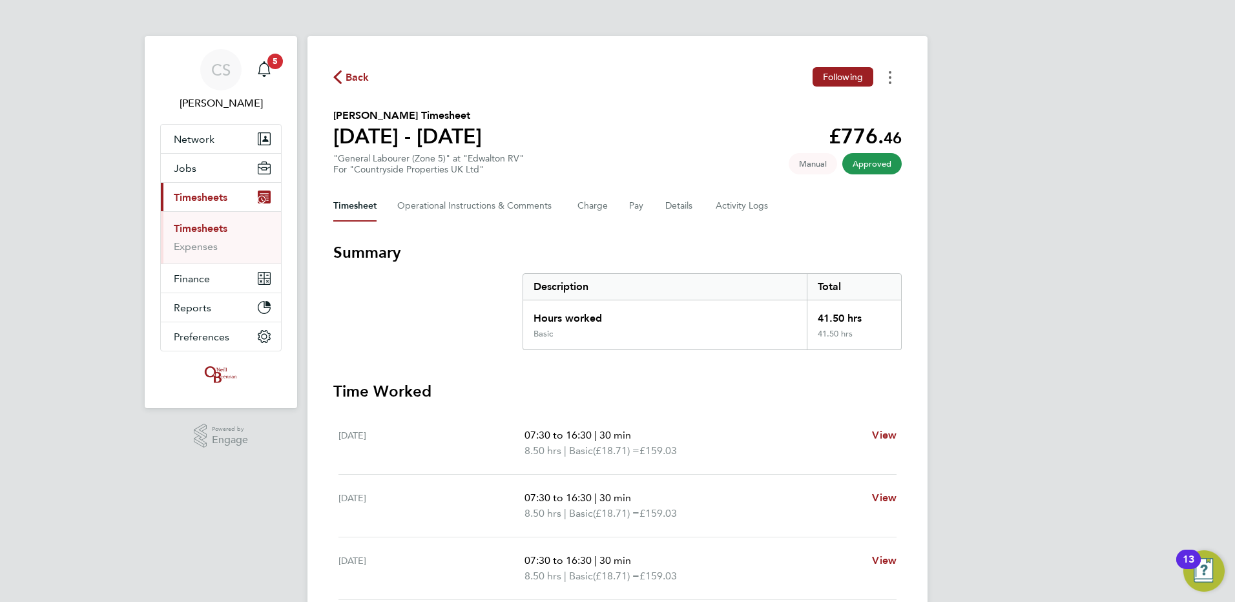
drag, startPoint x: 885, startPoint y: 79, endPoint x: 882, endPoint y: 87, distance: 7.8
click at [884, 83] on button "Timesheets Menu" at bounding box center [889, 77] width 23 height 20
click at [793, 110] on link "Download timesheet" at bounding box center [823, 106] width 155 height 26
click at [339, 79] on icon "button" at bounding box center [337, 77] width 8 height 14
